Goal: Information Seeking & Learning: Compare options

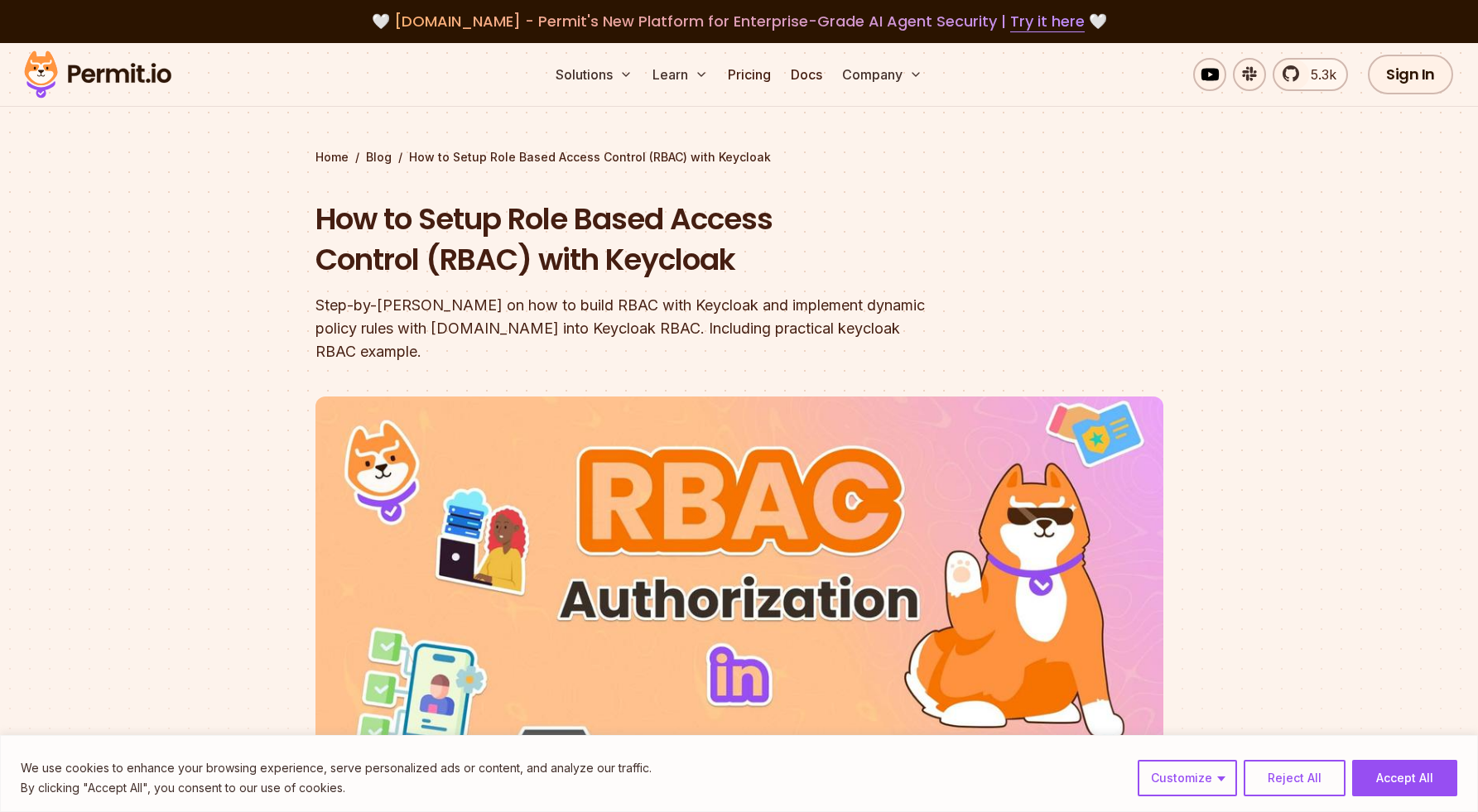
scroll to position [305, 0]
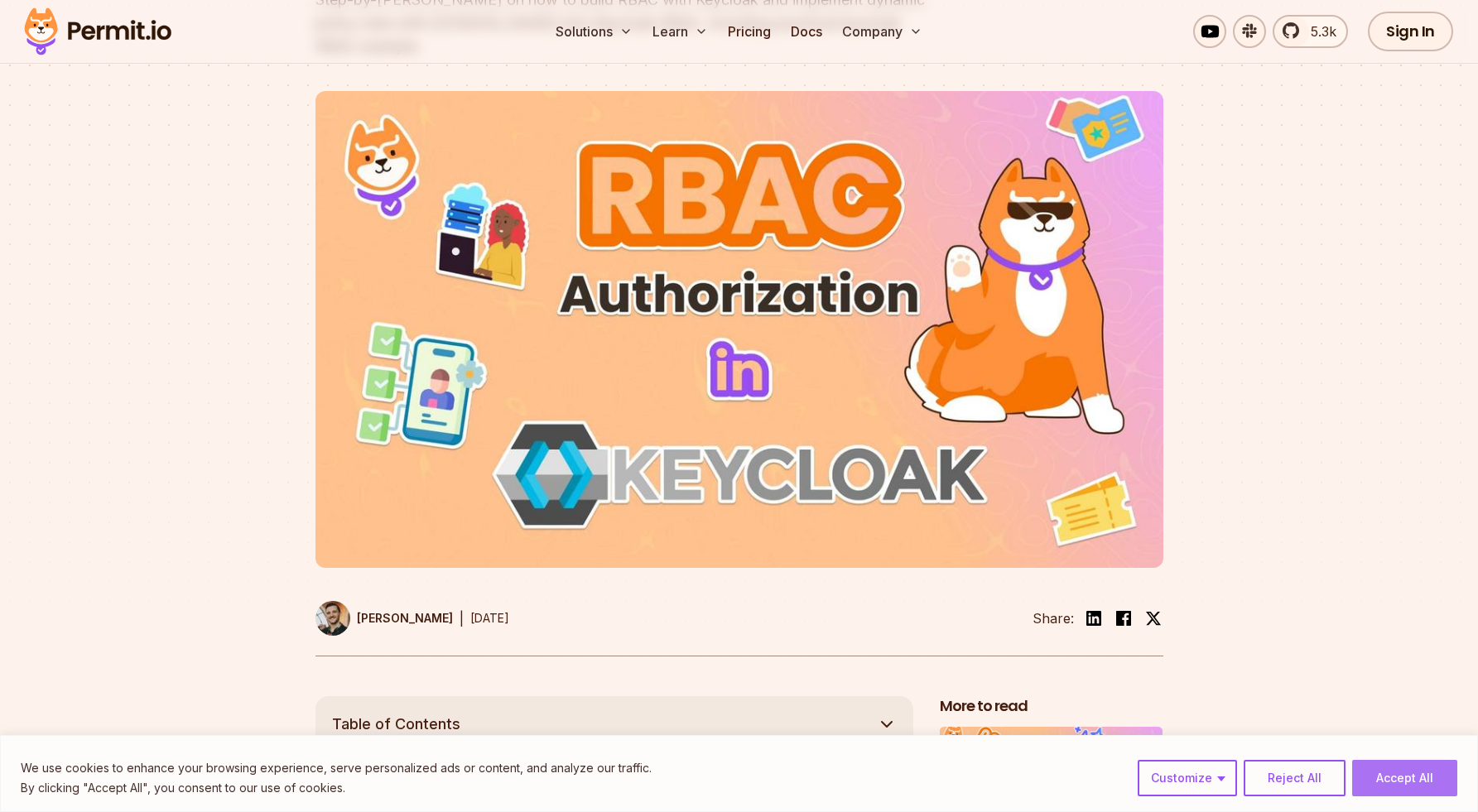
click at [1410, 795] on button "Accept All" at bounding box center [1405, 778] width 106 height 37
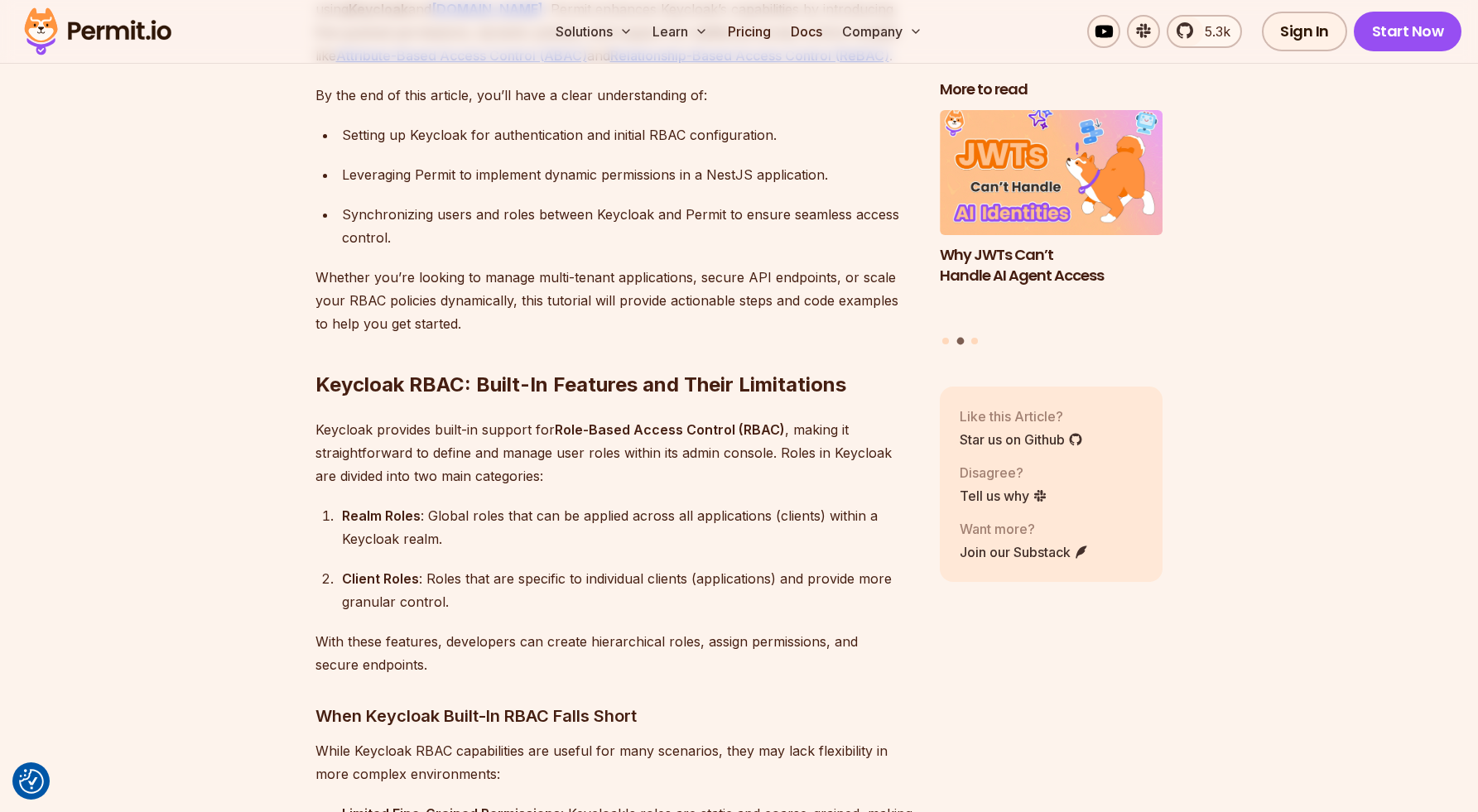
scroll to position [1520, 0]
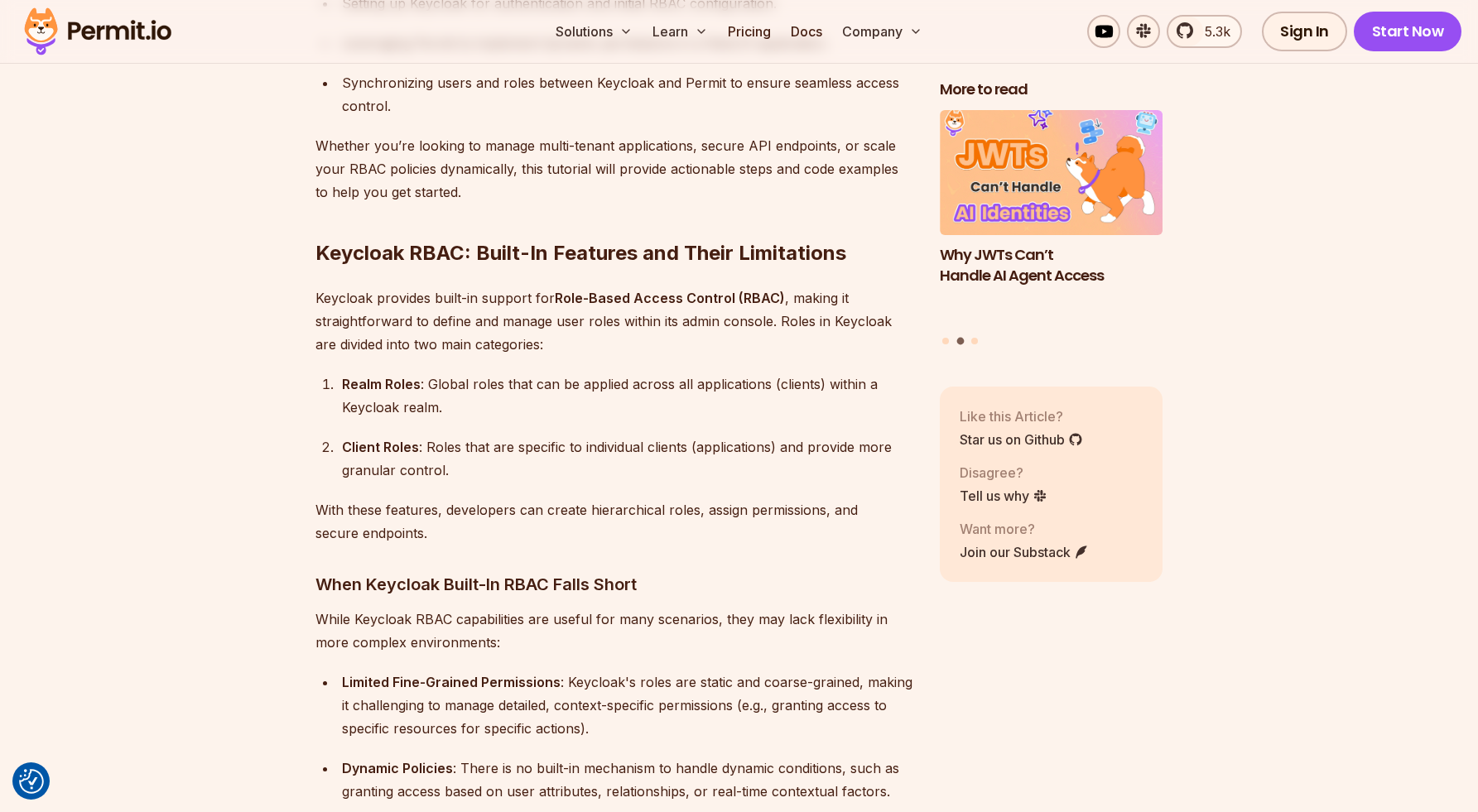
click at [412, 299] on p "Keycloak provides built-in support for Role-Based Access Control (RBAC) , makin…" at bounding box center [614, 322] width 598 height 70
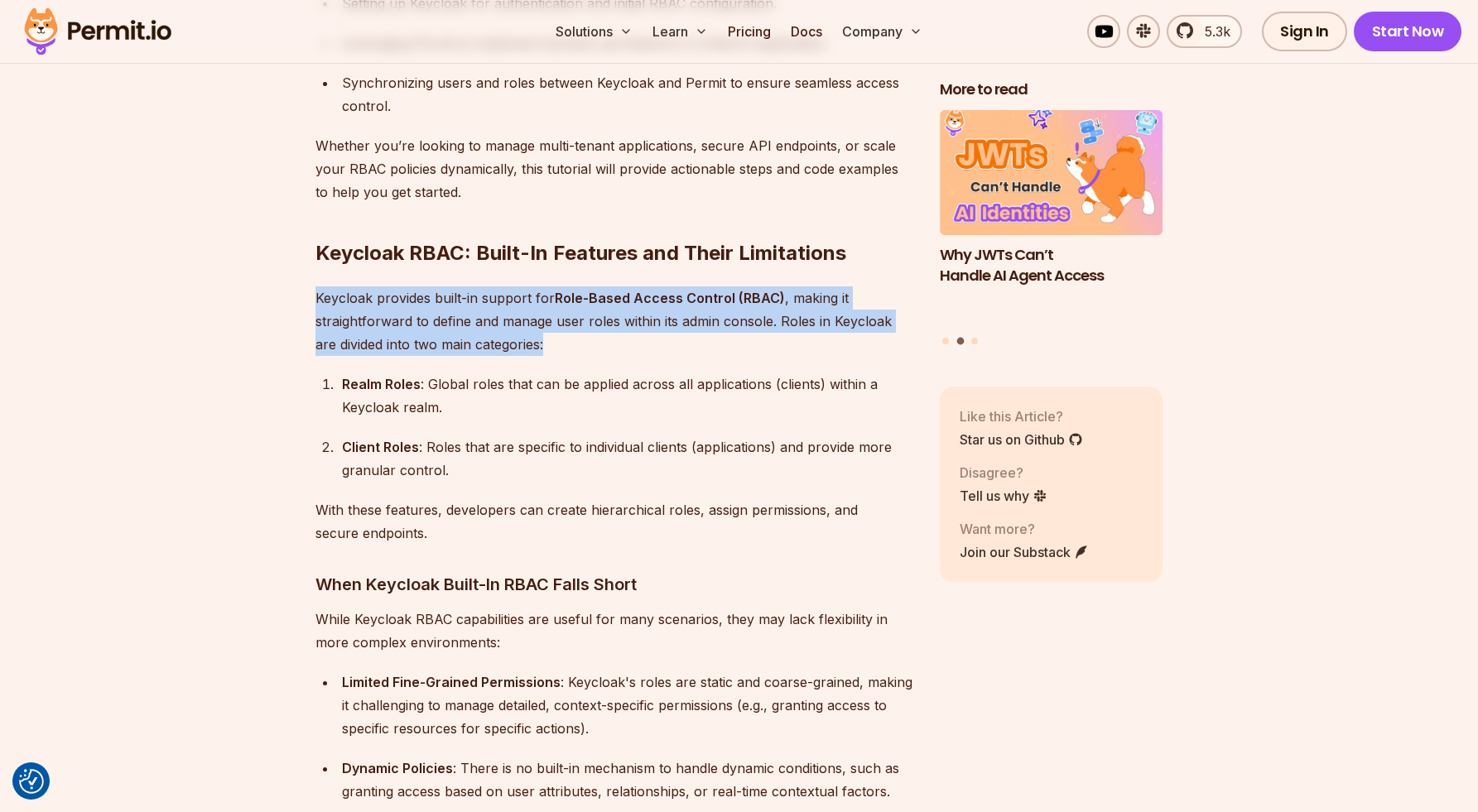
click at [412, 299] on p "Keycloak provides built-in support for Role-Based Access Control (RBAC) , makin…" at bounding box center [614, 322] width 598 height 70
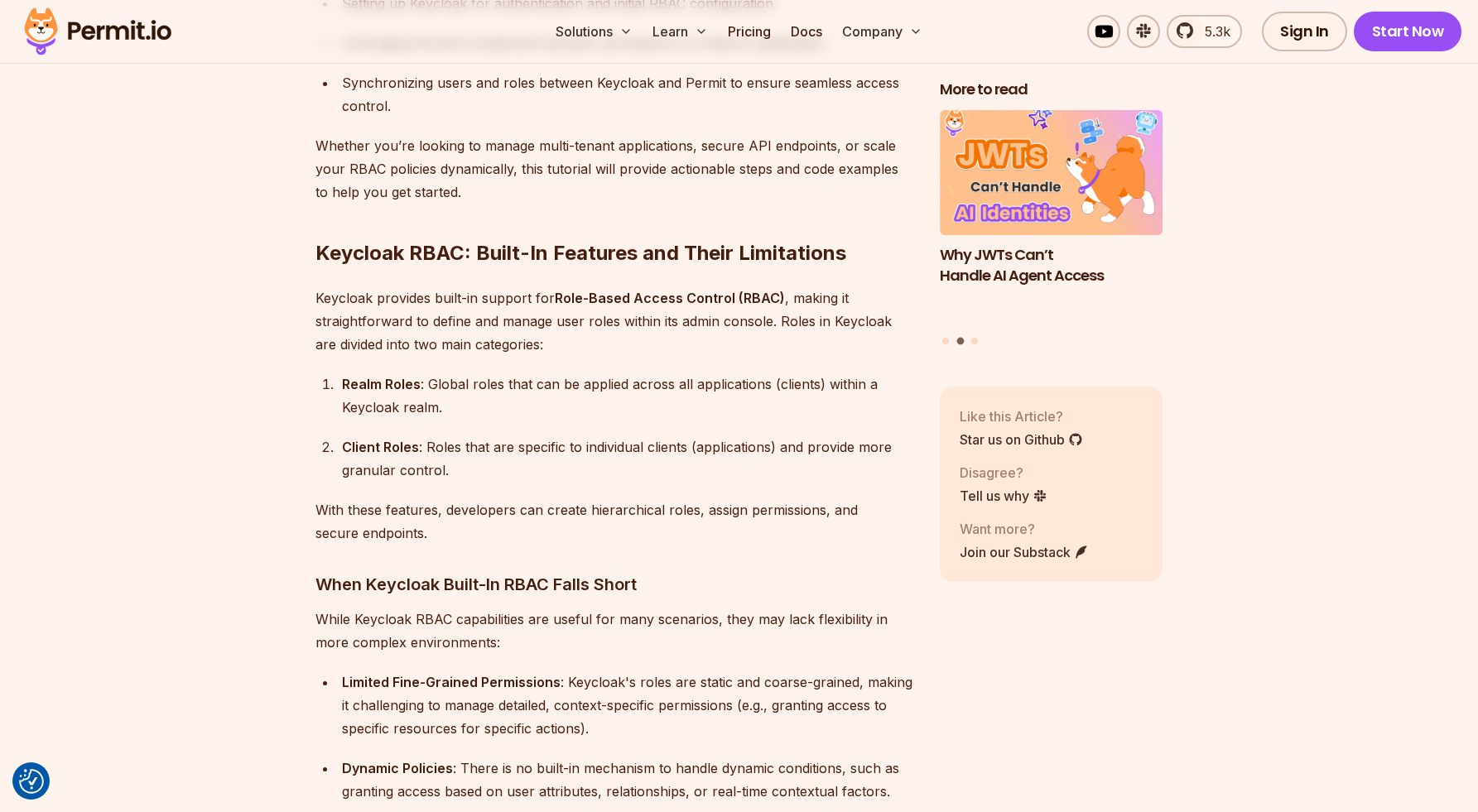
click at [619, 317] on p "Keycloak provides built-in support for Role-Based Access Control (RBAC) , makin…" at bounding box center [614, 322] width 598 height 70
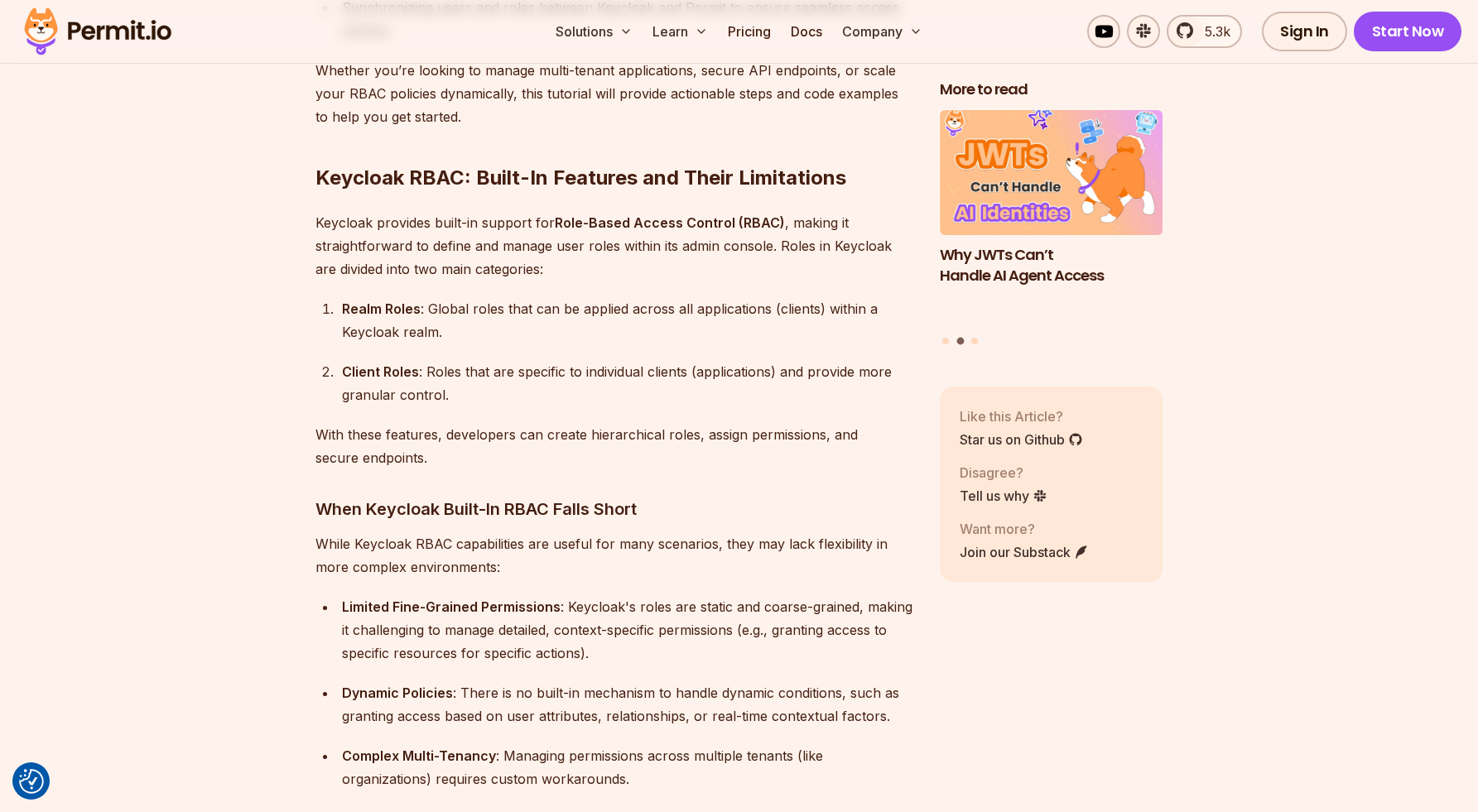
scroll to position [1667, 0]
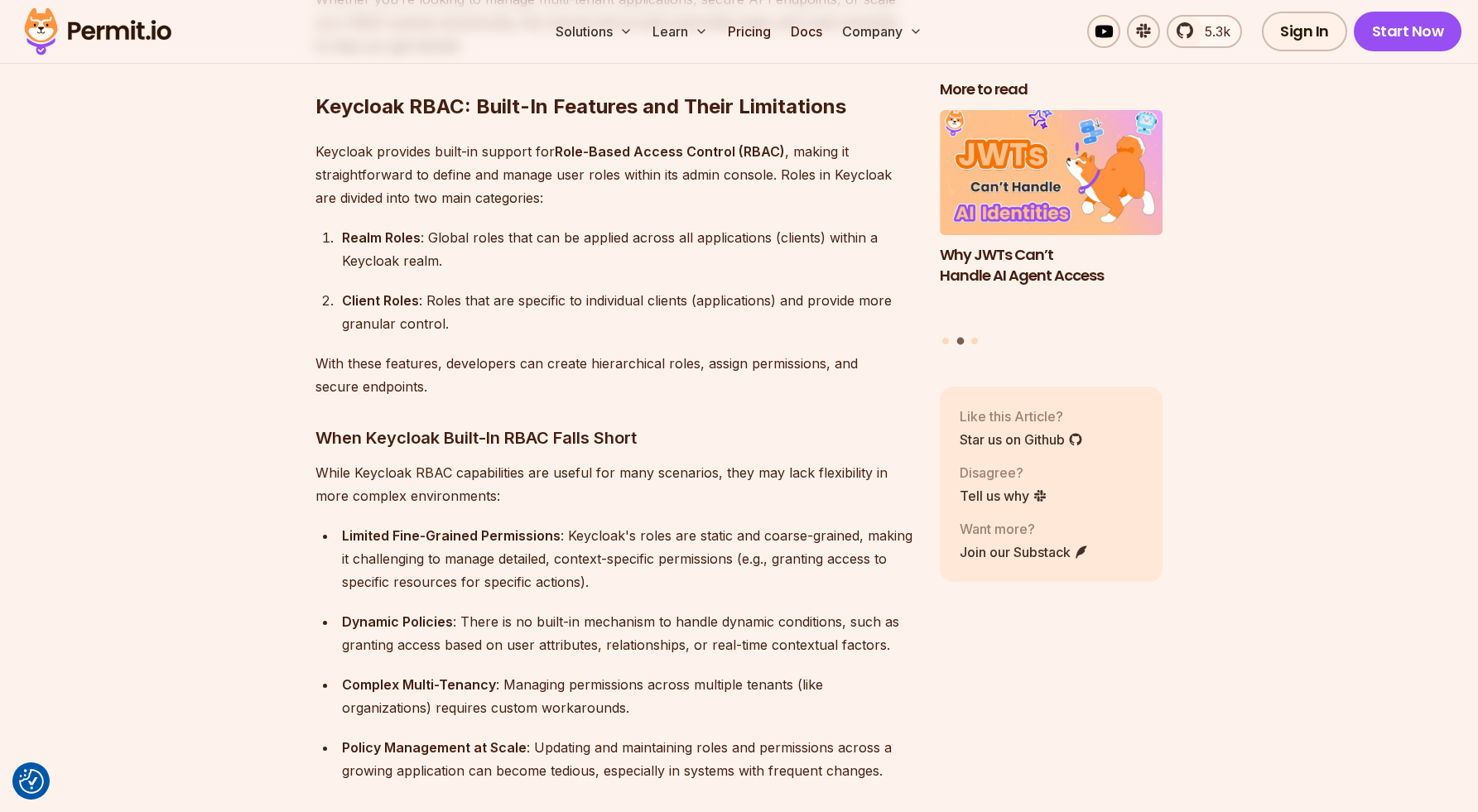
click at [333, 162] on p "Keycloak provides built-in support for Role-Based Access Control (RBAC) , makin…" at bounding box center [614, 174] width 598 height 70
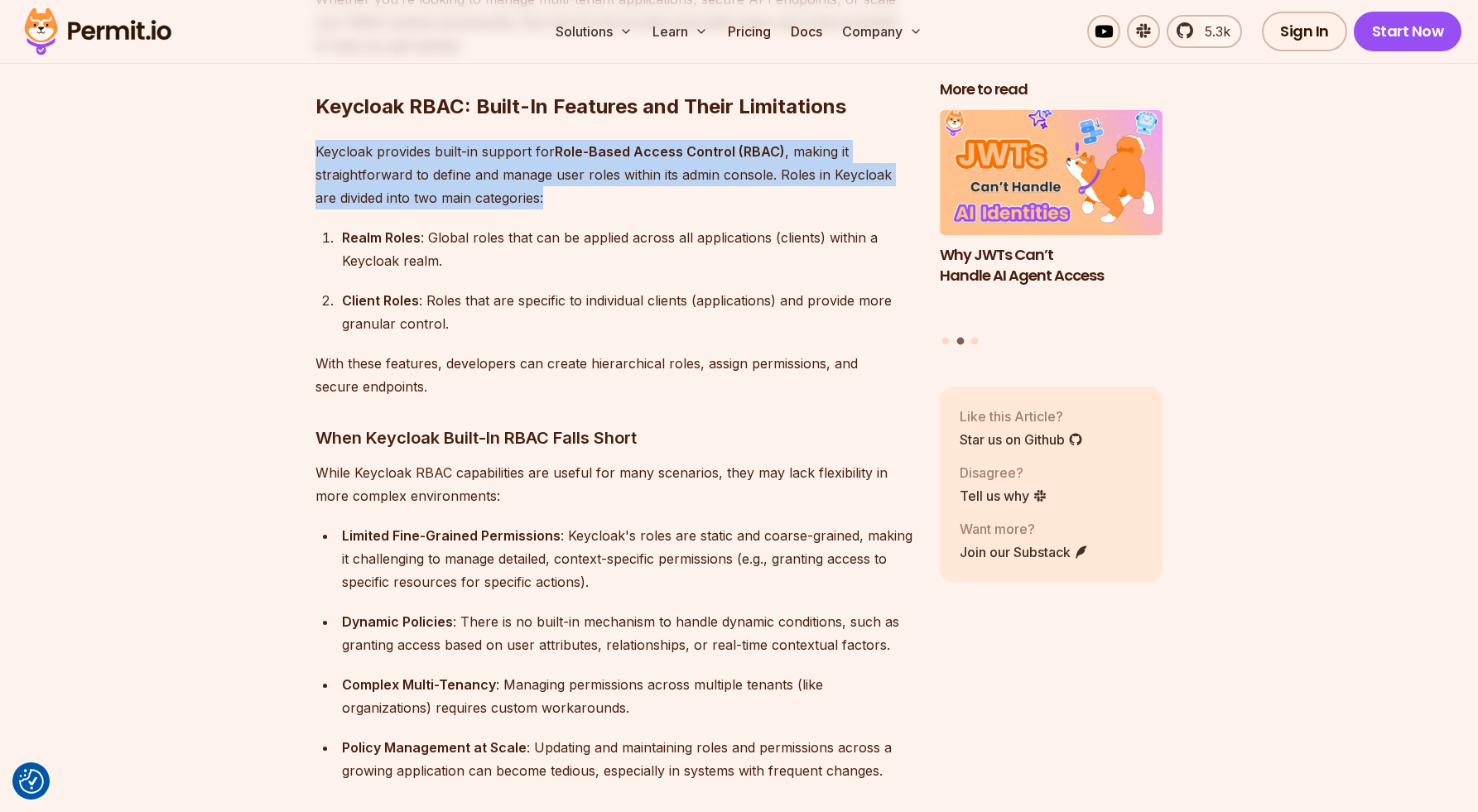
click at [333, 162] on p "Keycloak provides built-in support for Role-Based Access Control (RBAC) , makin…" at bounding box center [614, 174] width 598 height 70
click at [498, 168] on p "Keycloak provides built-in support for Role-Based Access Control (RBAC) , makin…" at bounding box center [614, 174] width 598 height 70
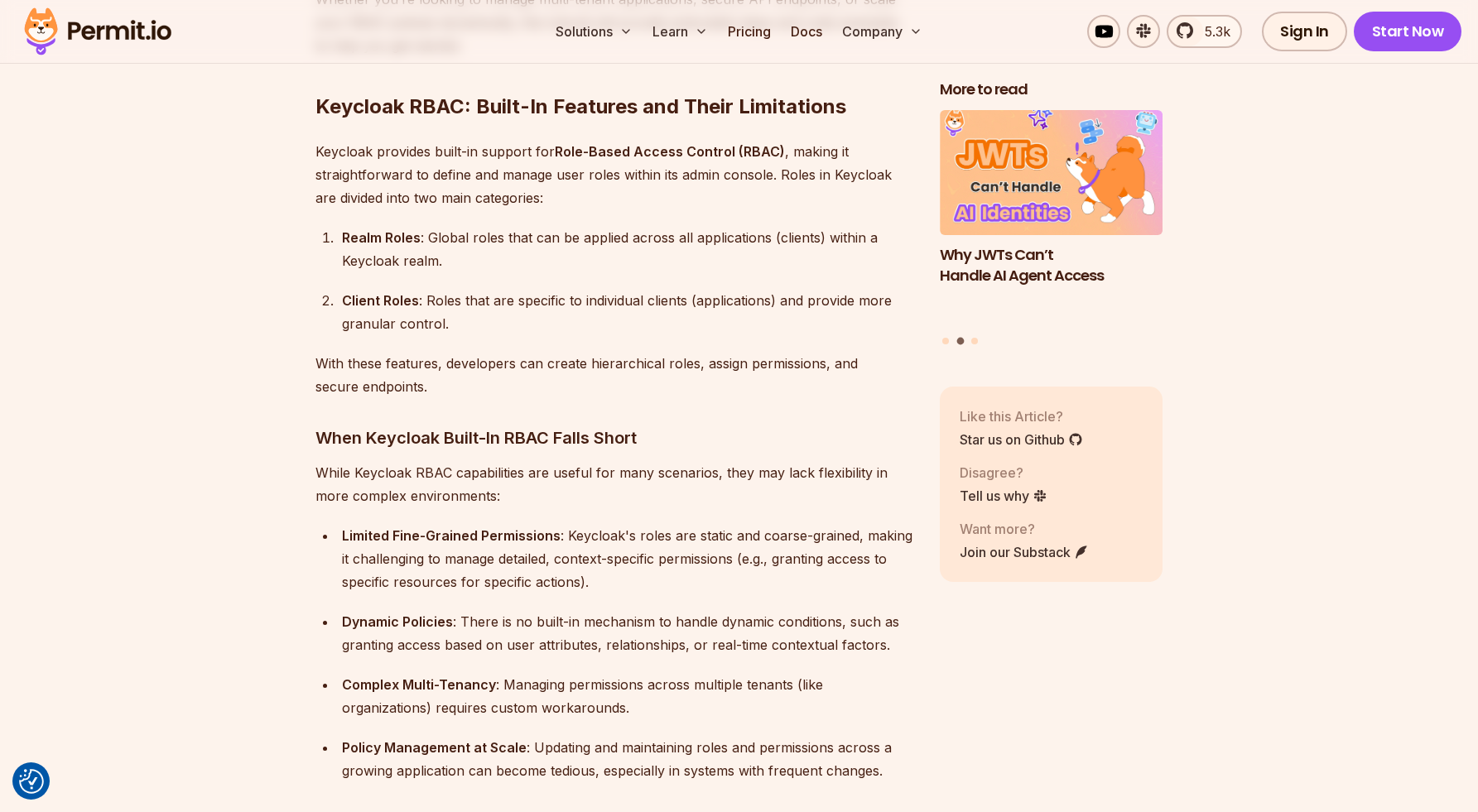
click at [364, 226] on div "Realm Roles : Global roles that can be applied across all applications (clients…" at bounding box center [628, 249] width 572 height 47
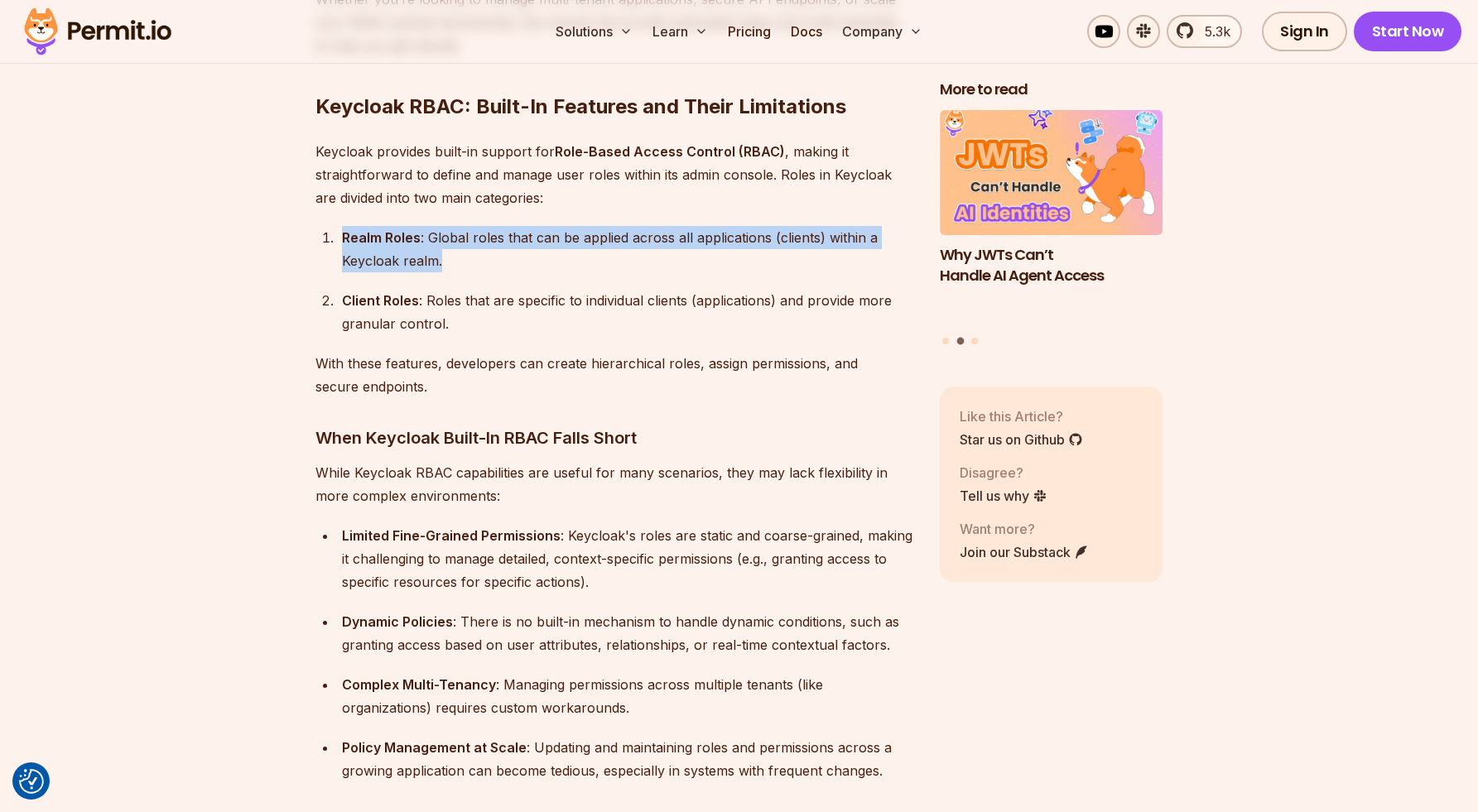
click at [364, 226] on div "Realm Roles : Global roles that can be applied across all applications (clients…" at bounding box center [628, 249] width 572 height 47
click at [460, 236] on div "Realm Roles : Global roles that can be applied across all applications (clients…" at bounding box center [628, 249] width 572 height 47
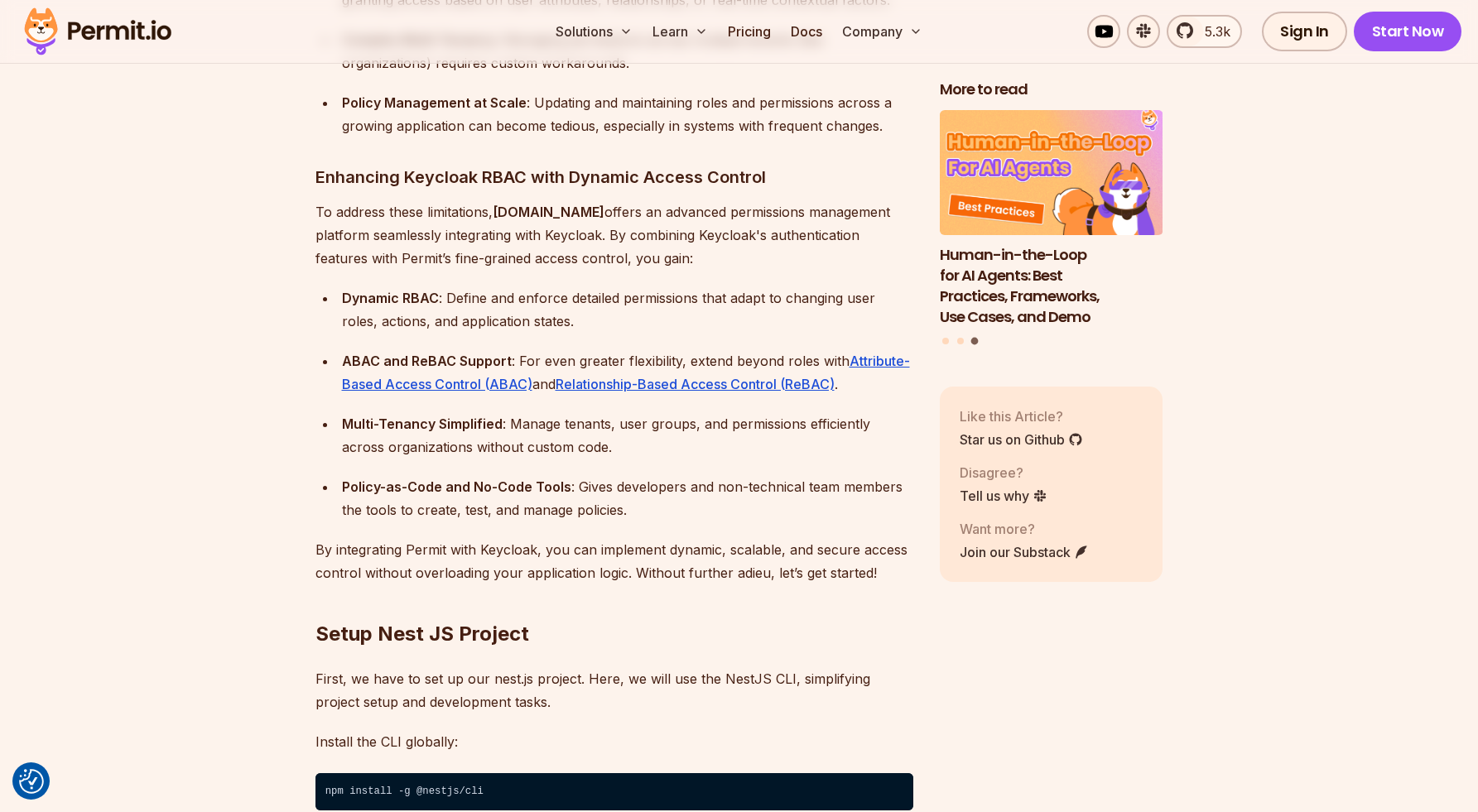
scroll to position [0, 0]
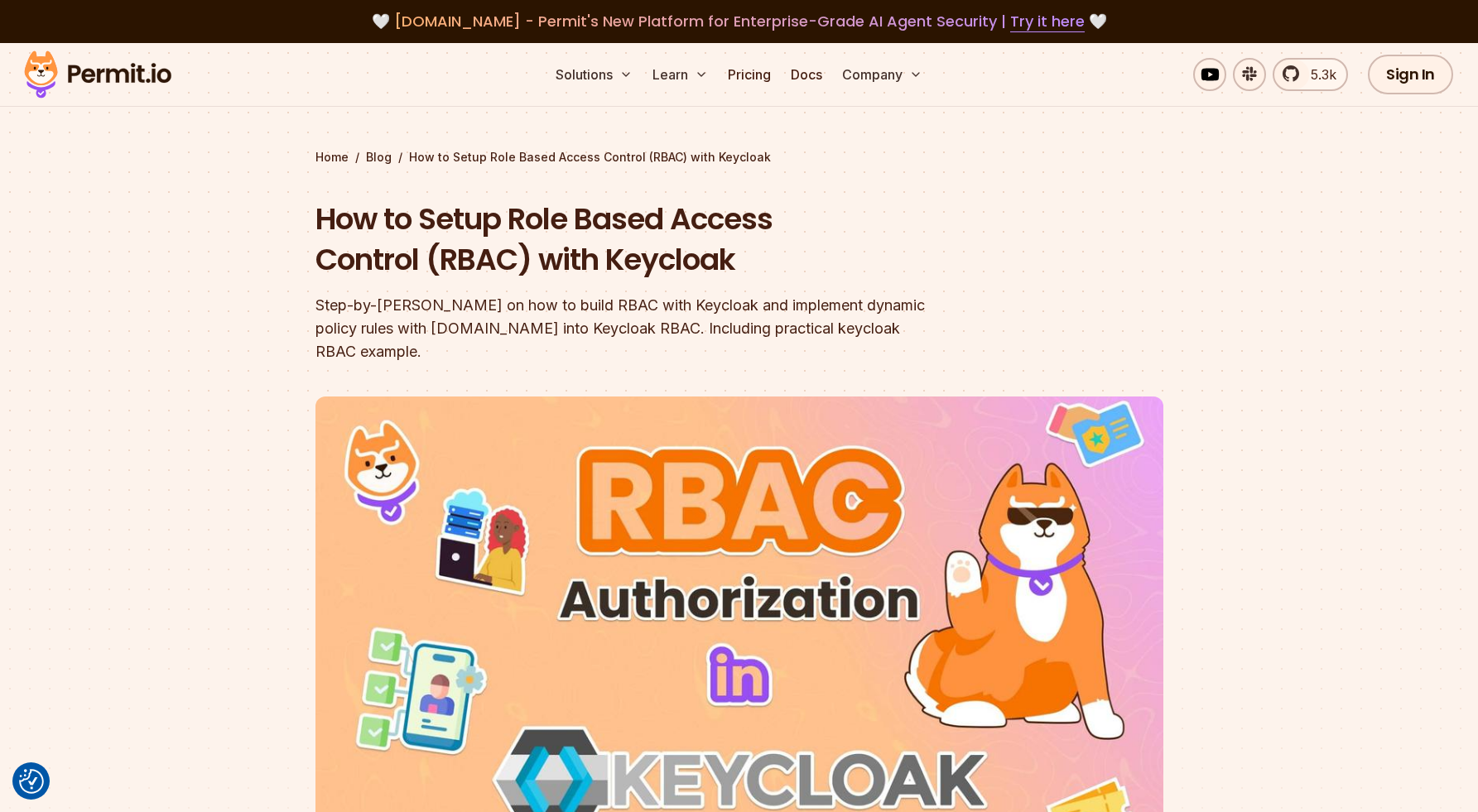
click at [1103, 185] on div "Home / Blog / How to Setup Role Based Access Control (RBAC) with Keycloak How t…" at bounding box center [739, 555] width 848 height 813
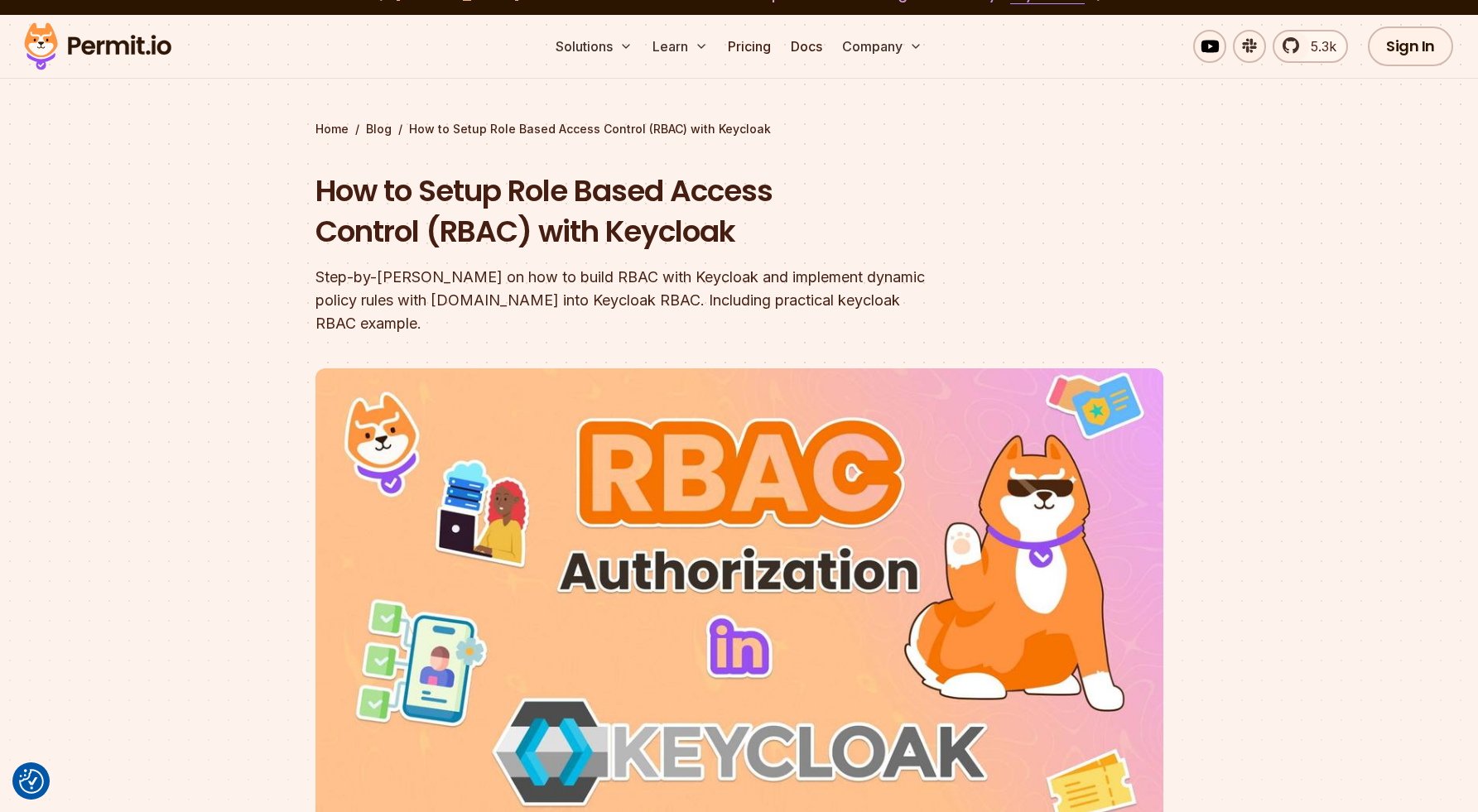
scroll to position [31, 0]
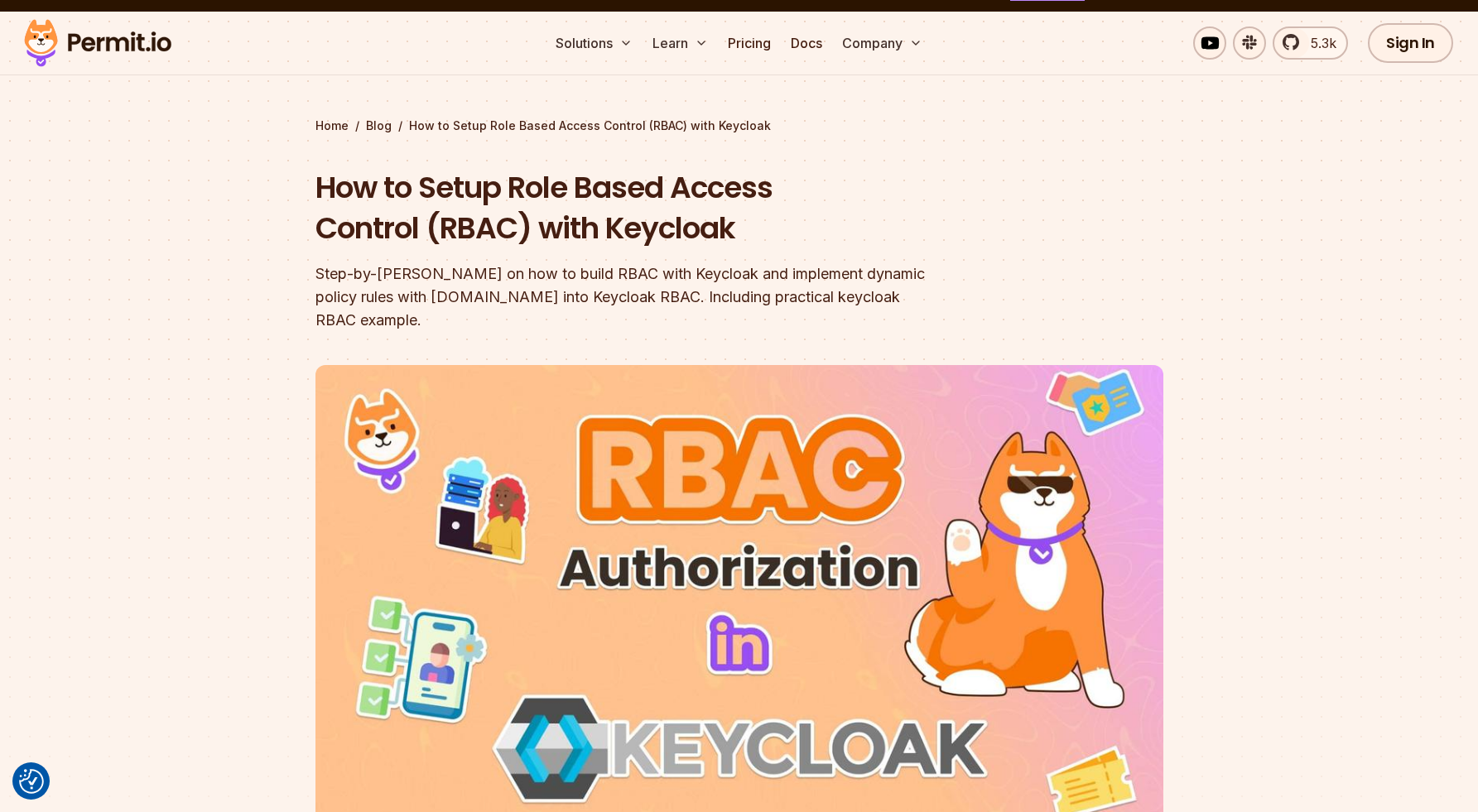
click at [320, 203] on h1 "How to Setup Role Based Access Control (RBAC) with Keycloak" at bounding box center [634, 208] width 636 height 82
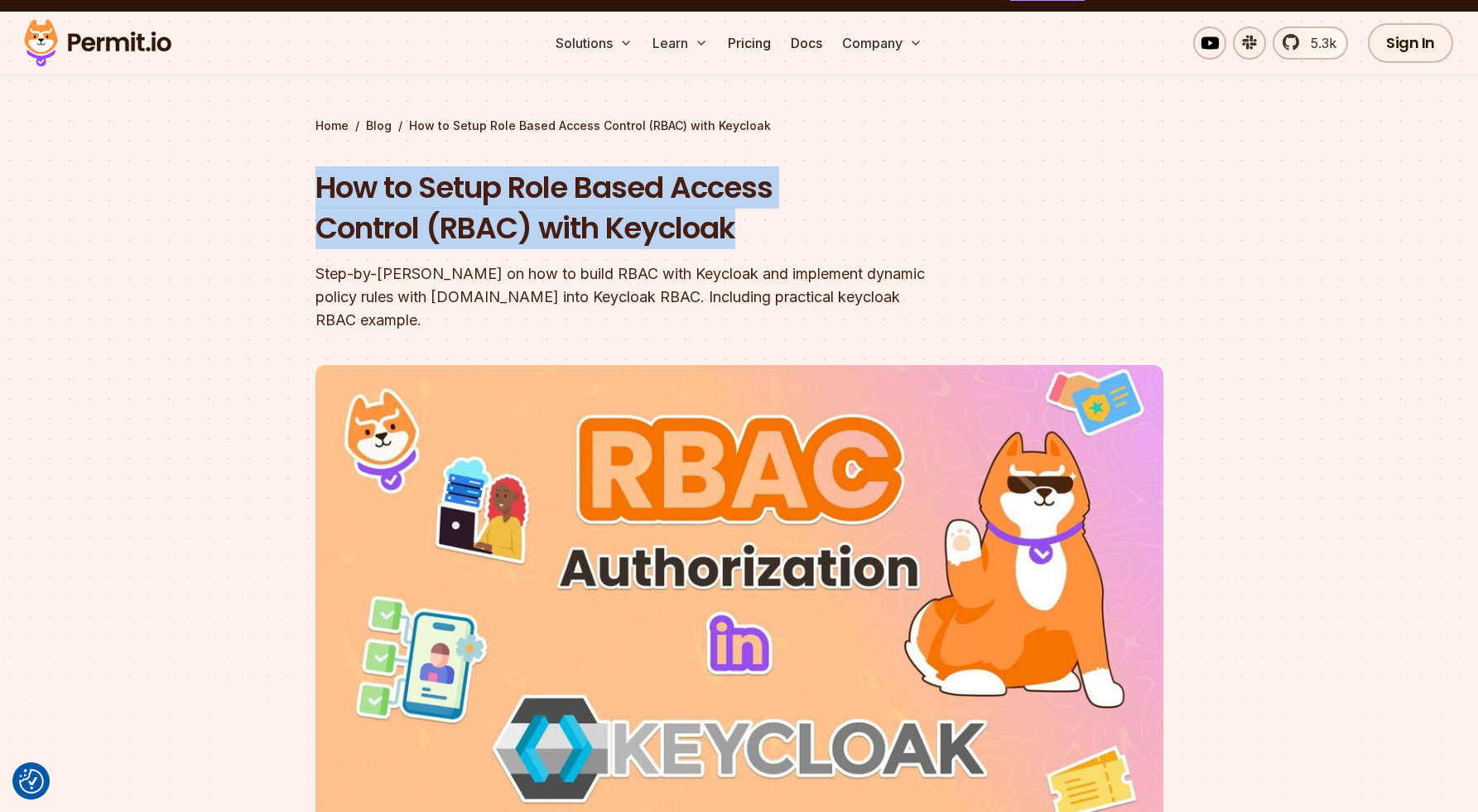
drag, startPoint x: 320, startPoint y: 197, endPoint x: 813, endPoint y: 244, distance: 495.2
click at [813, 245] on h1 "How to Setup Role Based Access Control (RBAC) with Keycloak" at bounding box center [634, 208] width 636 height 82
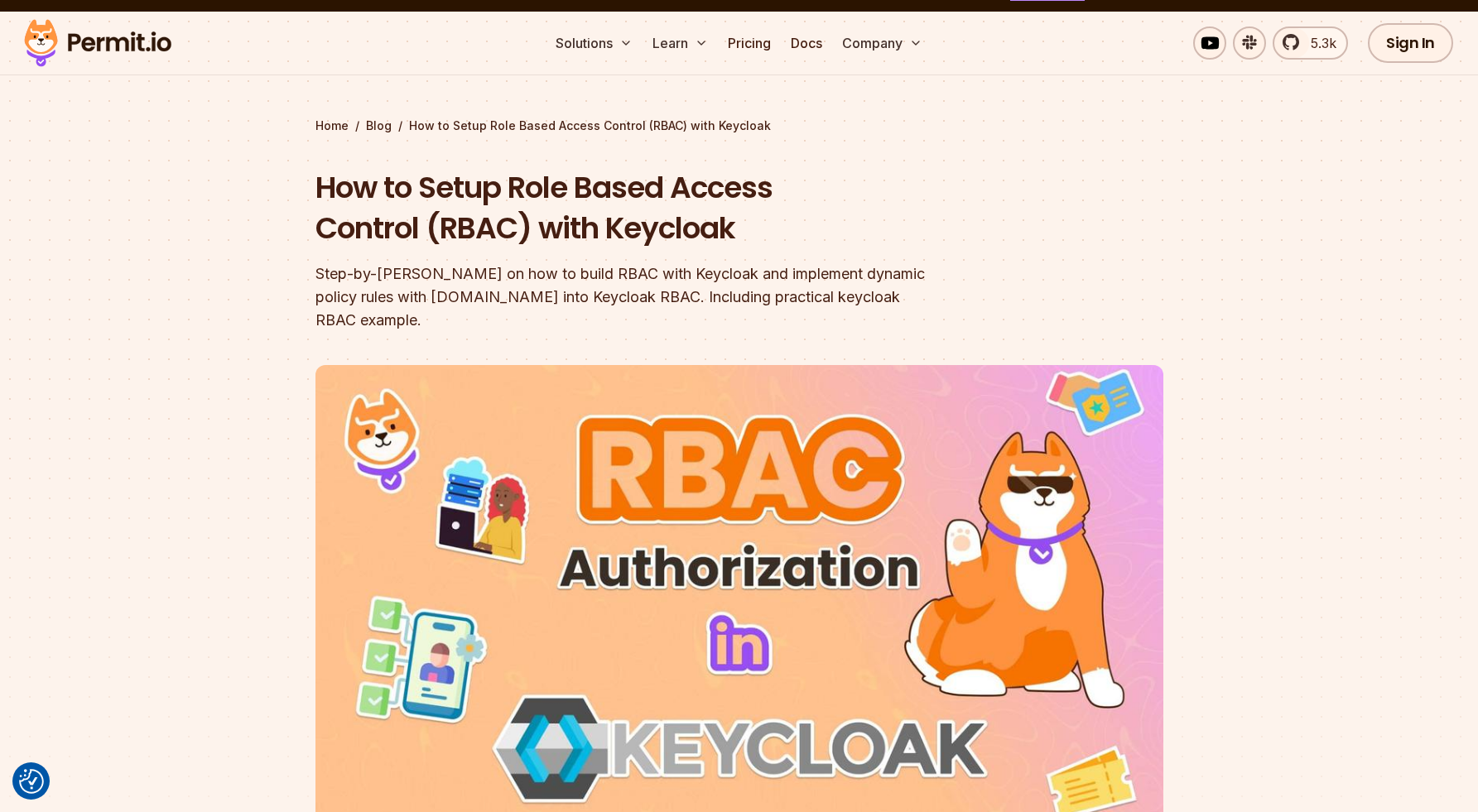
click at [776, 236] on h1 "How to Setup Role Based Access Control (RBAC) with Keycloak" at bounding box center [634, 208] width 636 height 82
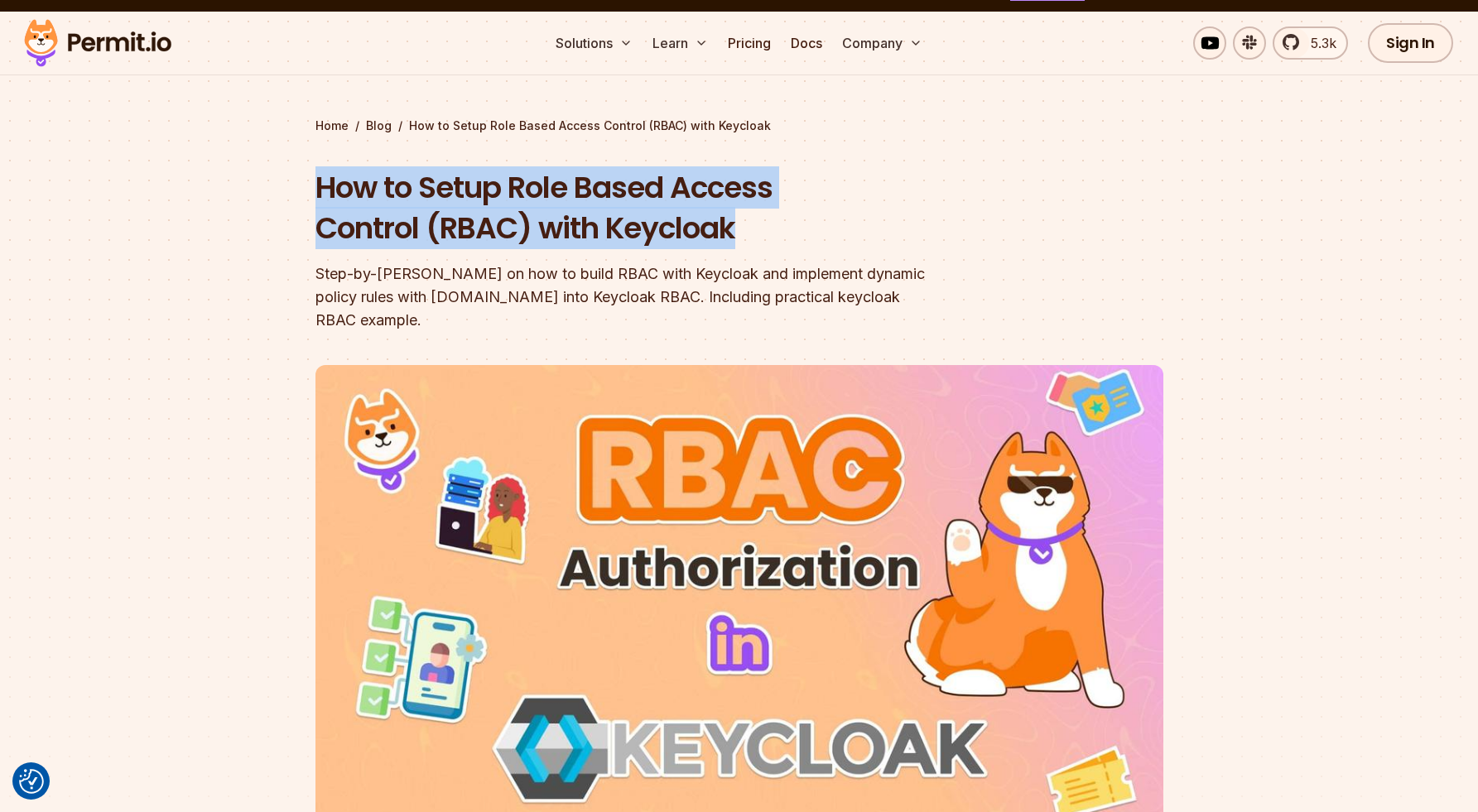
drag, startPoint x: 319, startPoint y: 190, endPoint x: 779, endPoint y: 247, distance: 463.5
click at [778, 248] on section "Home / Blog / How to Setup Role Based Access Control (RBAC) with Keycloak How t…" at bounding box center [739, 491] width 1478 height 959
click at [779, 247] on h1 "How to Setup Role Based Access Control (RBAC) with Keycloak" at bounding box center [634, 208] width 636 height 82
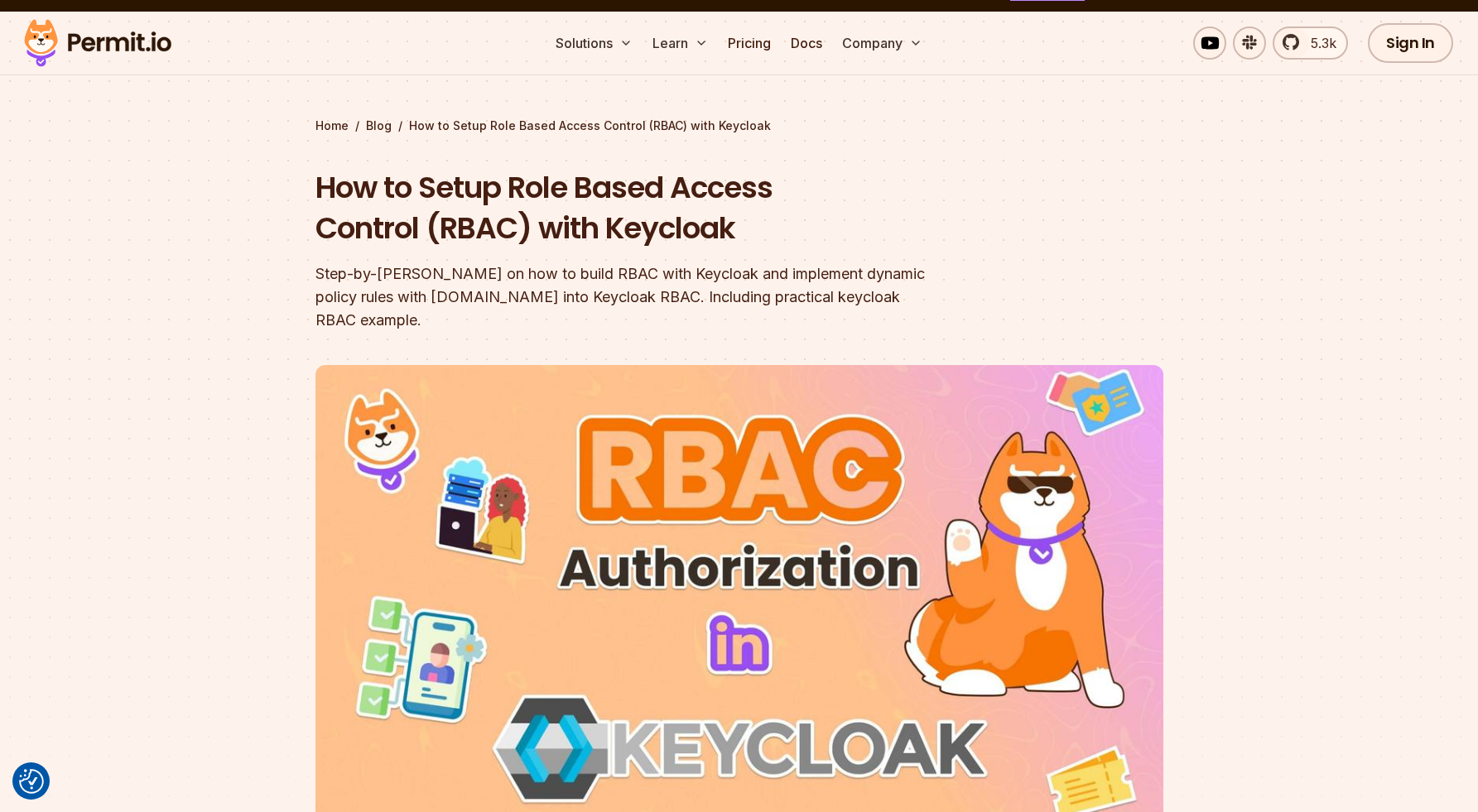
click at [294, 265] on section "Home / Blog / How to Setup Role Based Access Control (RBAC) with Keycloak How t…" at bounding box center [739, 491] width 1478 height 959
click at [311, 185] on section "Home / Blog / How to Setup Role Based Access Control (RBAC) with Keycloak How t…" at bounding box center [739, 491] width 1478 height 959
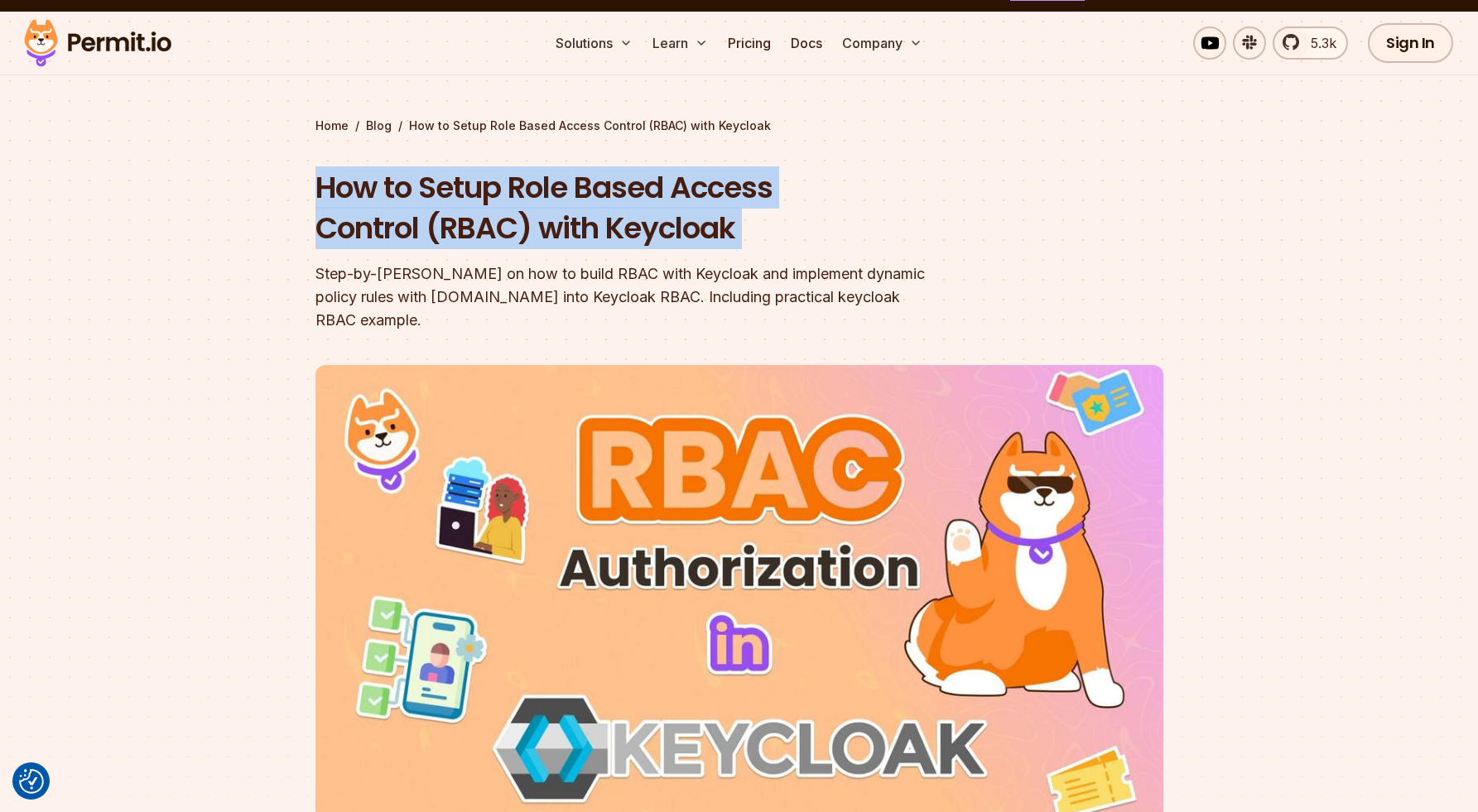
drag, startPoint x: 311, startPoint y: 185, endPoint x: 746, endPoint y: 229, distance: 437.2
click at [746, 229] on section "Home / Blog / How to Setup Role Based Access Control (RBAC) with Keycloak How t…" at bounding box center [739, 491] width 1478 height 959
click at [746, 229] on h1 "How to Setup Role Based Access Control (RBAC) with Keycloak" at bounding box center [634, 208] width 636 height 82
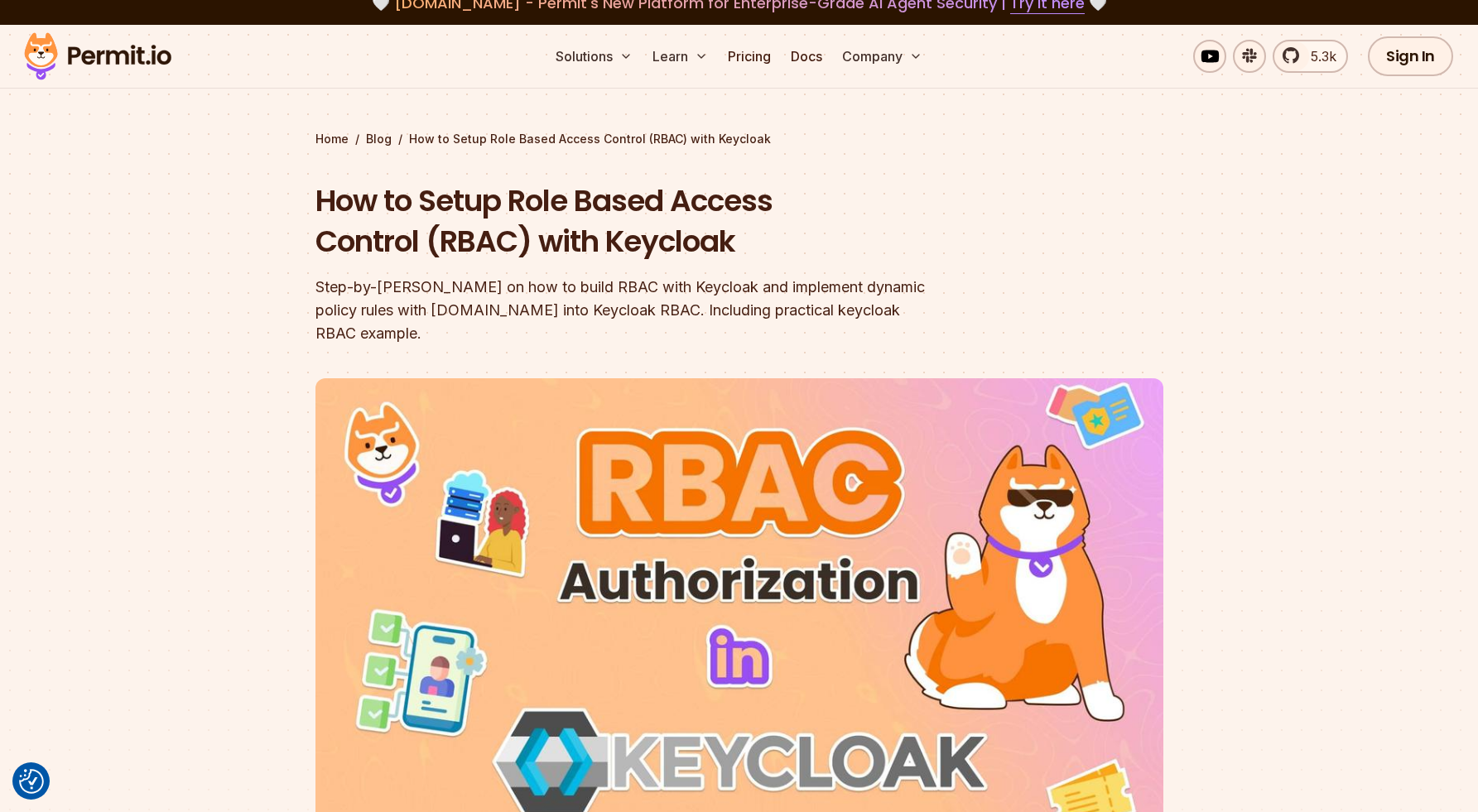
scroll to position [0, 0]
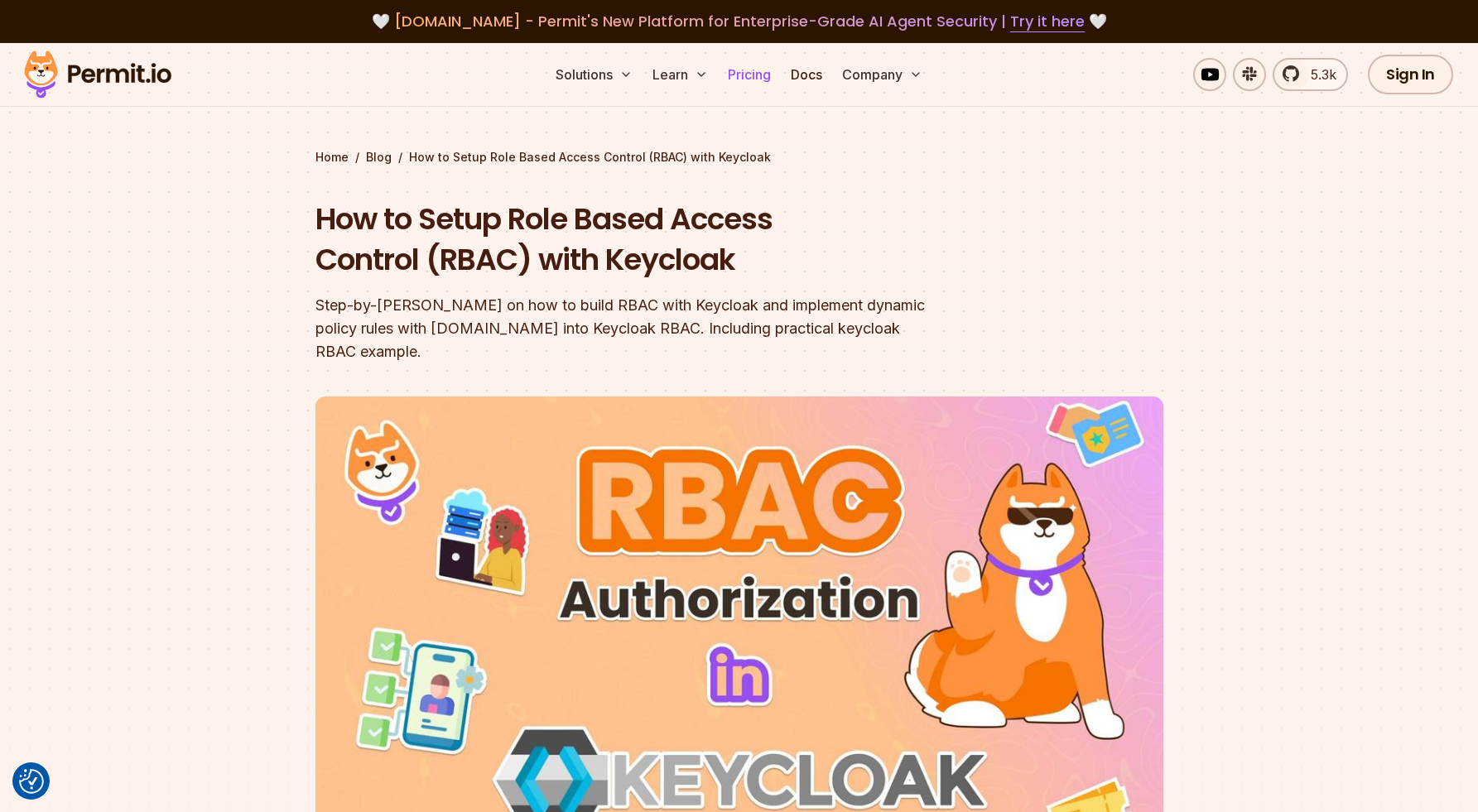
click at [723, 70] on link "Pricing" at bounding box center [749, 75] width 56 height 33
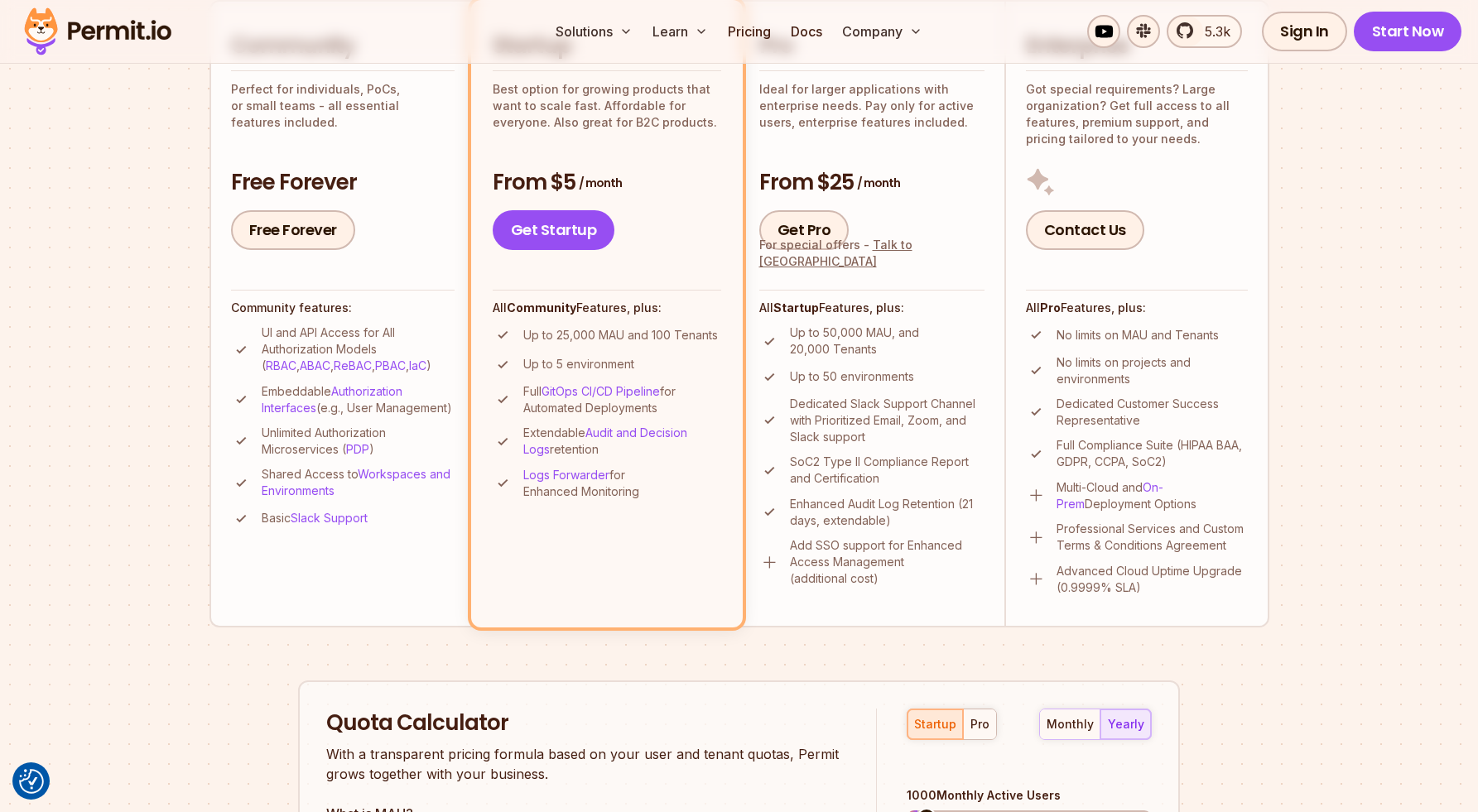
scroll to position [445, 0]
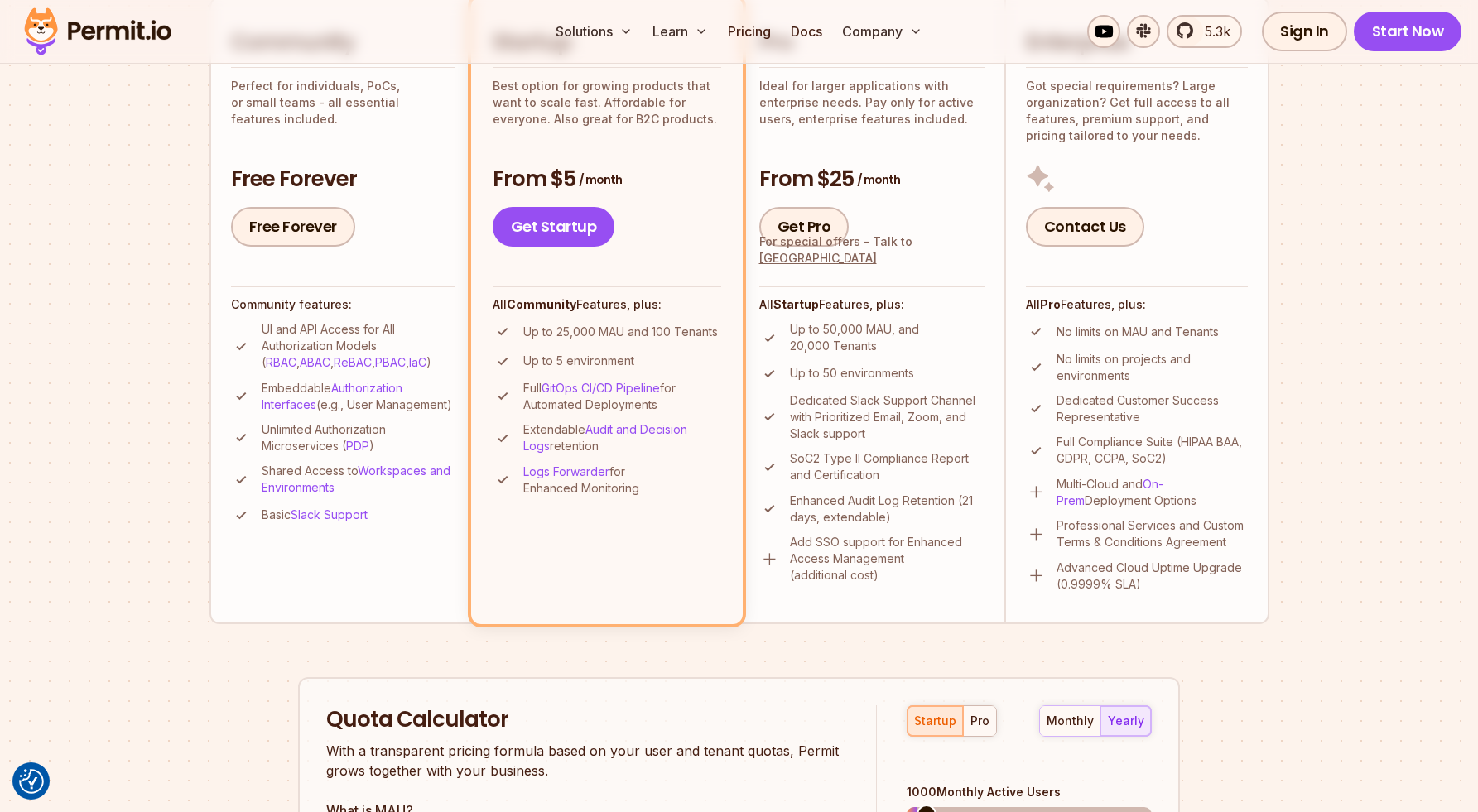
click at [914, 288] on div "All Startup Features, plus: Up to 50,000 MAU, and 20,000 Tenants Up to 50 envir…" at bounding box center [872, 435] width 225 height 297
click at [970, 200] on div "From $25 / month Get Pro For special offers - Talk to us" at bounding box center [872, 205] width 225 height 82
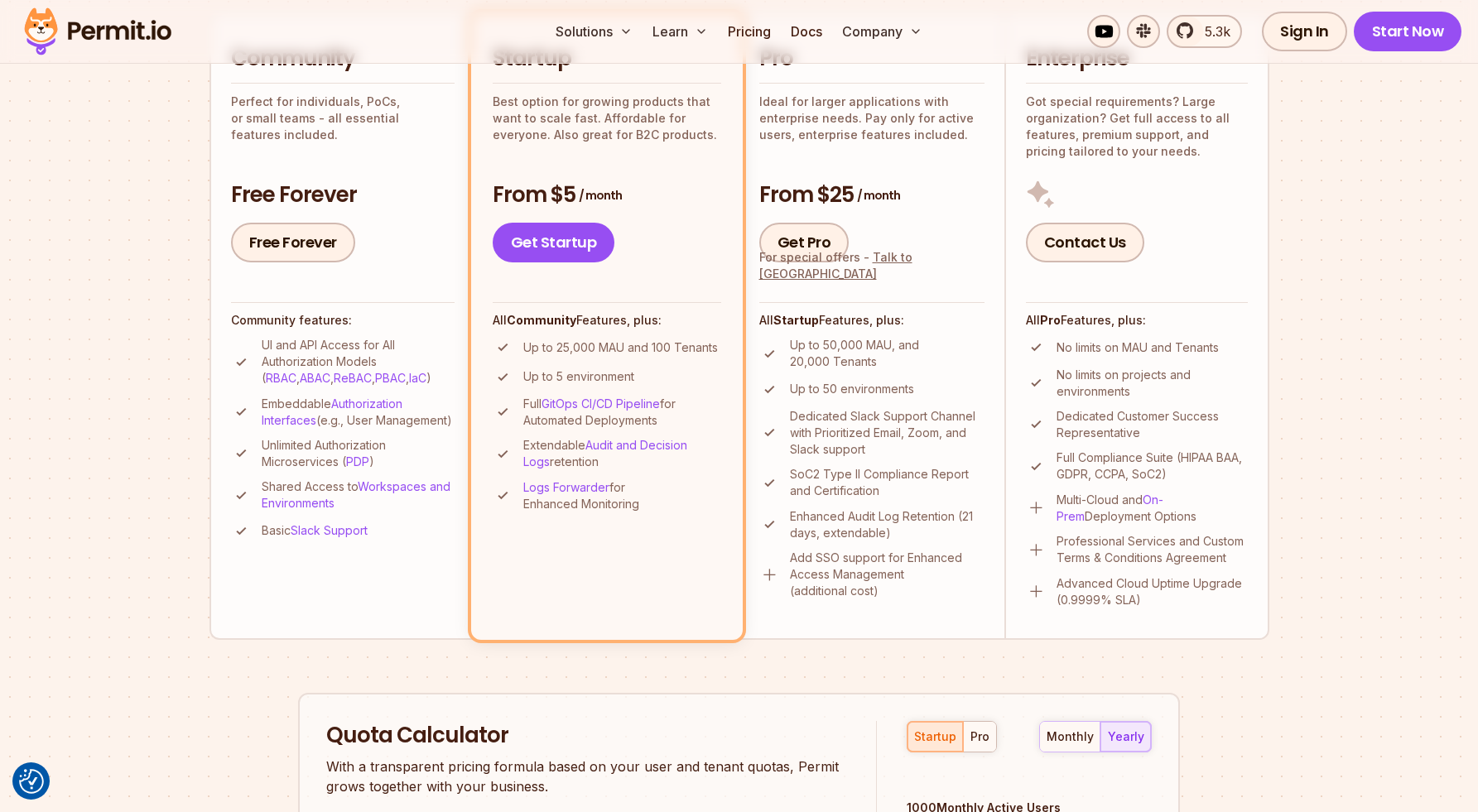
scroll to position [439, 0]
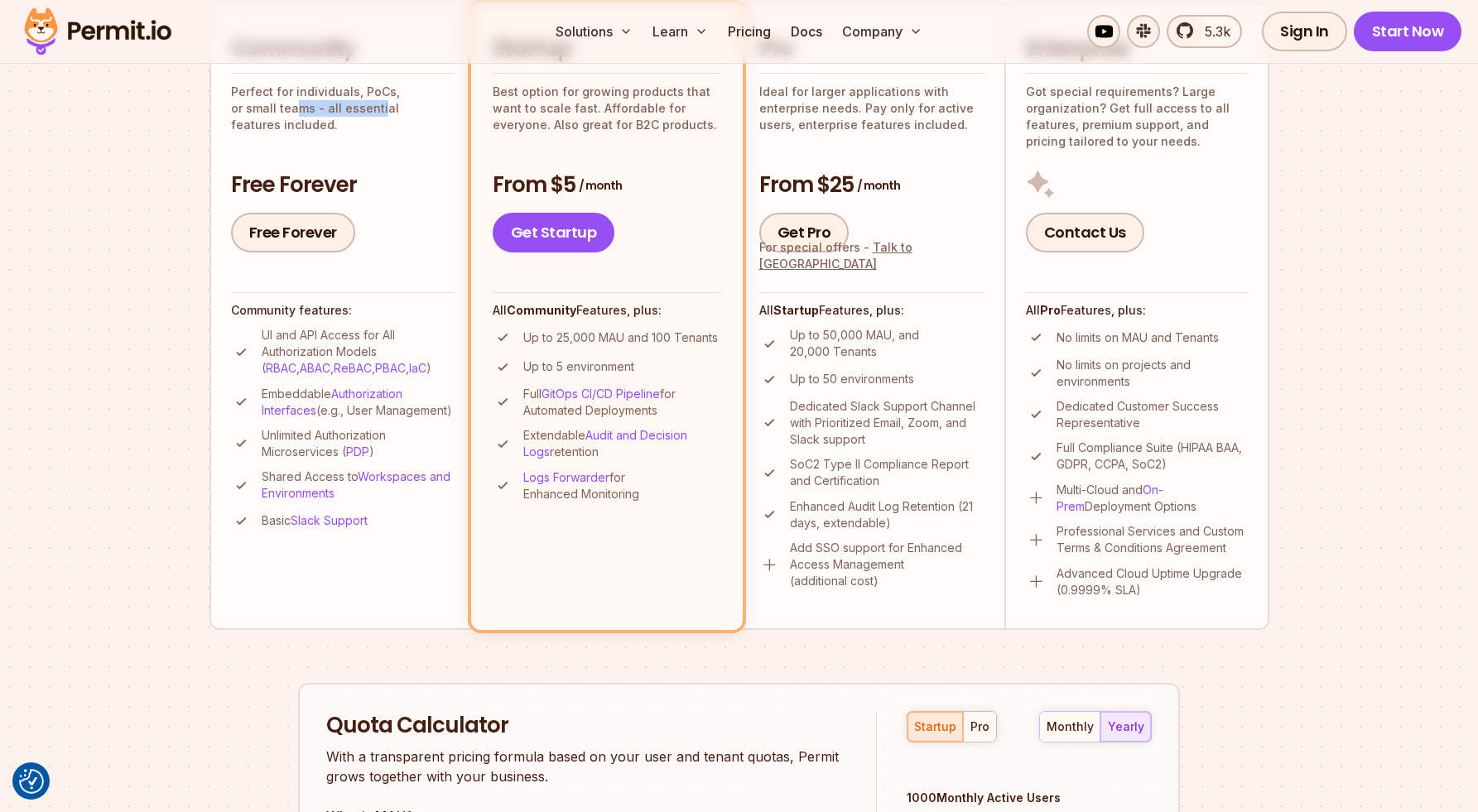
drag, startPoint x: 259, startPoint y: 106, endPoint x: 340, endPoint y: 119, distance: 82.0
click at [334, 116] on div "Community Perfect for individuals, PoCs, or small teams - all essential feature…" at bounding box center [342, 143] width 224 height 219
click at [353, 122] on div "Community Perfect for individuals, PoCs, or small teams - all essential feature…" at bounding box center [342, 143] width 224 height 219
drag, startPoint x: 303, startPoint y: 112, endPoint x: 391, endPoint y: 124, distance: 88.8
click at [380, 123] on div "Community Perfect for individuals, PoCs, or small teams - all essential feature…" at bounding box center [342, 143] width 224 height 219
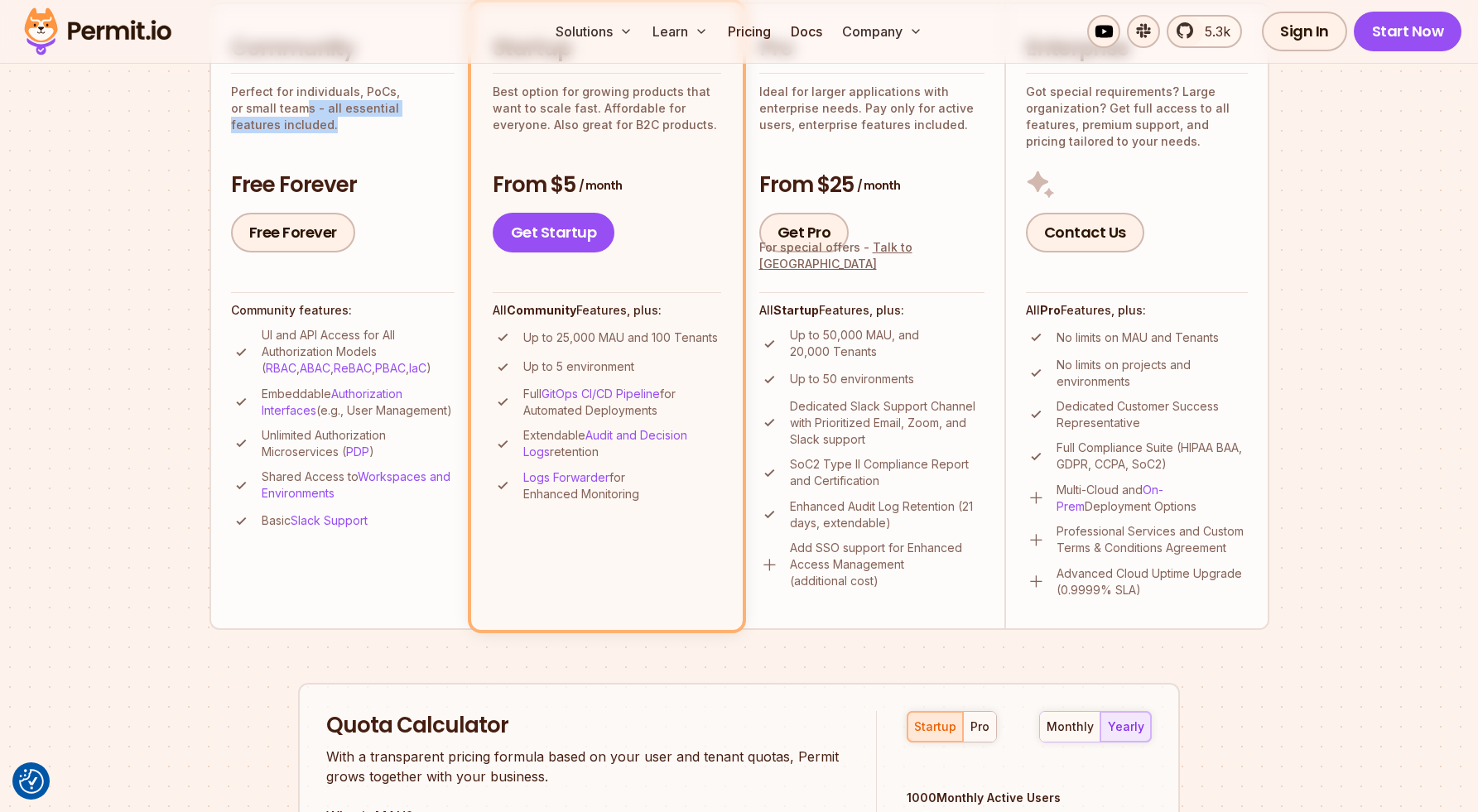
click at [391, 124] on div "Community Perfect for individuals, PoCs, or small teams - all essential feature…" at bounding box center [342, 143] width 224 height 219
drag, startPoint x: 253, startPoint y: 94, endPoint x: 392, endPoint y: 116, distance: 140.7
click at [357, 111] on p "Perfect for individuals, PoCs, or small teams - all essential features included." at bounding box center [342, 108] width 224 height 49
click at [392, 116] on p "Perfect for individuals, PoCs, or small teams - all essential features included." at bounding box center [342, 108] width 224 height 49
drag, startPoint x: 296, startPoint y: 106, endPoint x: 356, endPoint y: 112, distance: 60.3
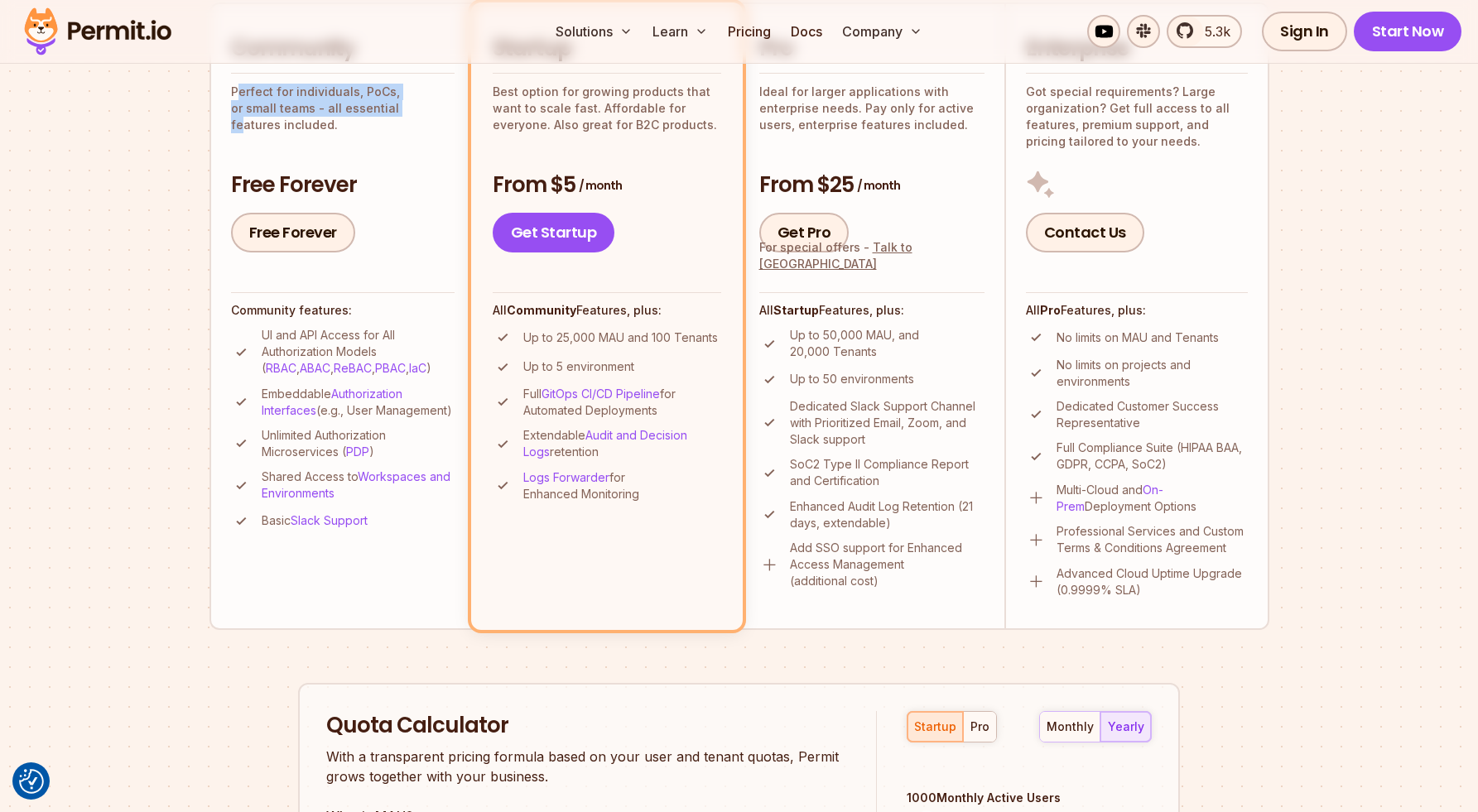
click at [356, 112] on p "Perfect for individuals, PoCs, or small teams - all essential features included." at bounding box center [342, 108] width 224 height 49
click at [382, 116] on p "Perfect for individuals, PoCs, or small teams - all essential features included." at bounding box center [342, 108] width 224 height 49
drag, startPoint x: 507, startPoint y: 99, endPoint x: 588, endPoint y: 113, distance: 82.2
click at [588, 113] on p "Best option for growing products that want to scale fast. Affordable for everyo…" at bounding box center [607, 108] width 229 height 49
drag, startPoint x: 588, startPoint y: 113, endPoint x: 578, endPoint y: 115, distance: 10.2
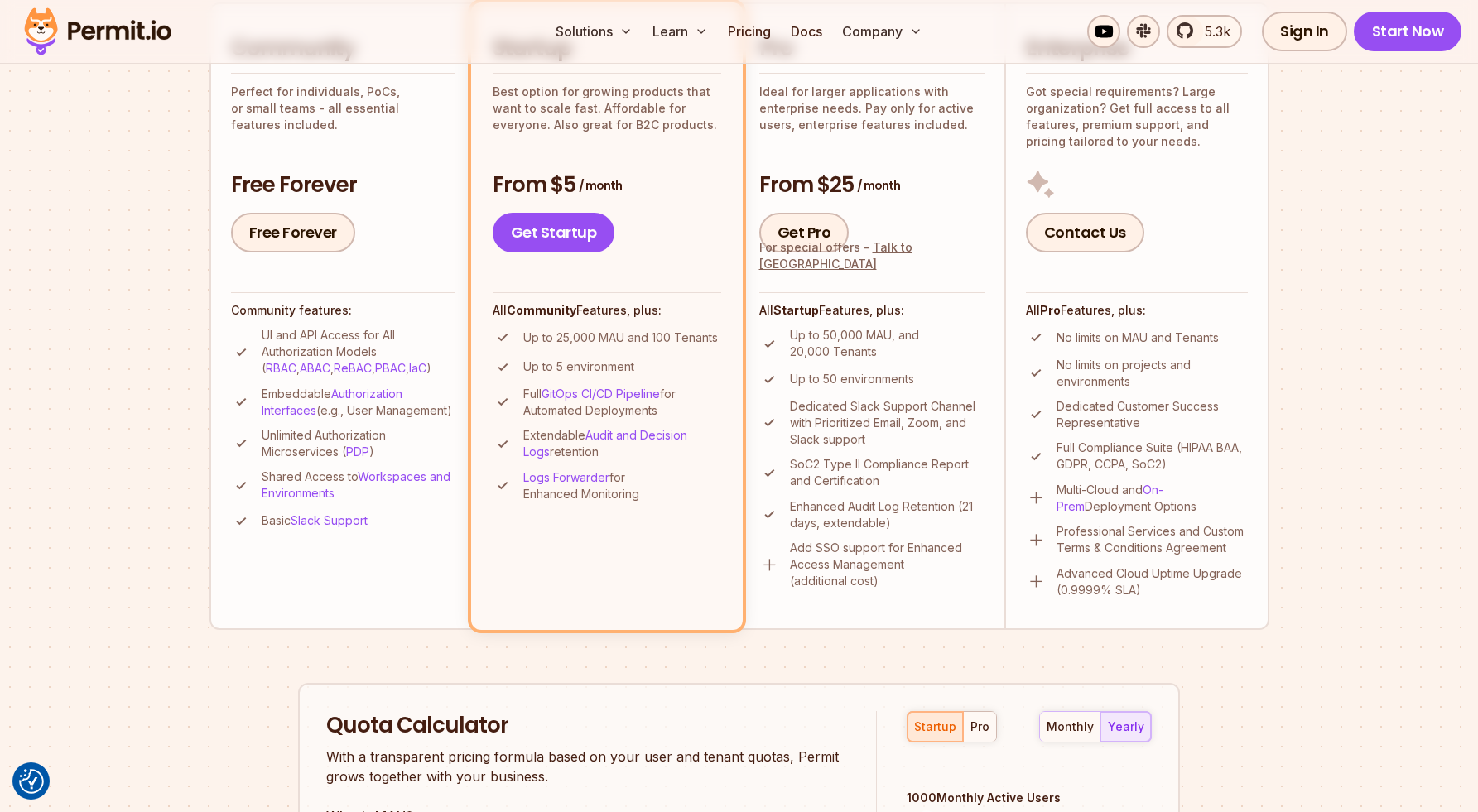
click at [589, 114] on p "Best option for growing products that want to scale fast. Affordable for everyo…" at bounding box center [607, 108] width 229 height 49
drag, startPoint x: 550, startPoint y: 114, endPoint x: 516, endPoint y: 109, distance: 34.4
click at [551, 115] on p "Best option for growing products that want to scale fast. Affordable for everyo…" at bounding box center [607, 108] width 229 height 49
drag, startPoint x: 492, startPoint y: 106, endPoint x: 611, endPoint y: 118, distance: 119.6
click at [611, 118] on li "Startup Best option for growing products that want to scale fast. Affordable fo…" at bounding box center [607, 316] width 271 height 627
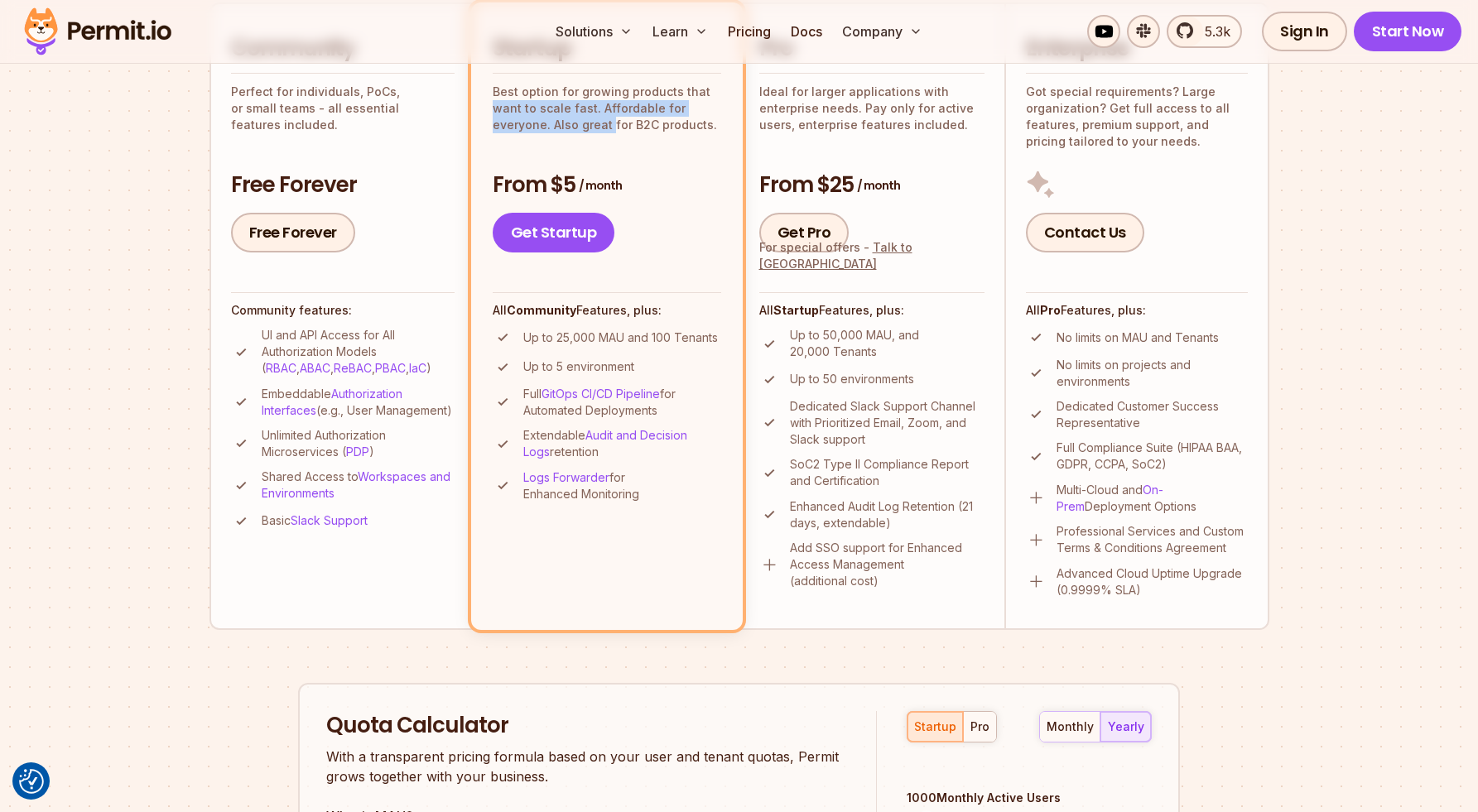
click at [611, 118] on p "Best option for growing products that want to scale fast. Affordable for everyo…" at bounding box center [607, 108] width 229 height 49
click at [669, 116] on p "Best option for growing products that want to scale fast. Affordable for everyo…" at bounding box center [607, 108] width 229 height 49
drag, startPoint x: 581, startPoint y: 106, endPoint x: 638, endPoint y: 116, distance: 57.9
click at [619, 112] on p "Best option for growing products that want to scale fast. Affordable for everyo…" at bounding box center [607, 108] width 229 height 49
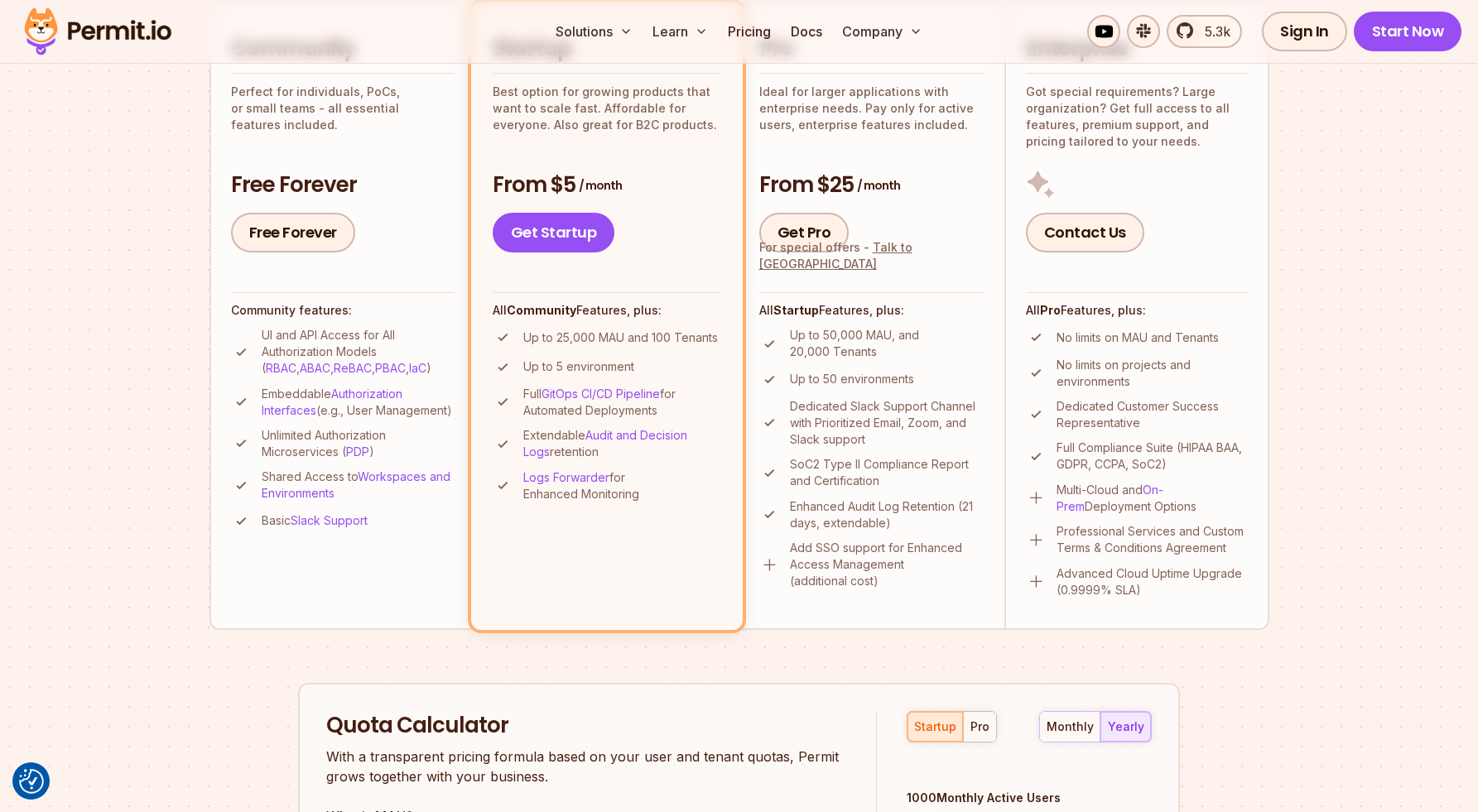
click at [638, 116] on p "Best option for growing products that want to scale fast. Affordable for everyo…" at bounding box center [607, 108] width 229 height 49
drag, startPoint x: 594, startPoint y: 116, endPoint x: 649, endPoint y: 122, distance: 55.3
click at [640, 122] on p "Best option for growing products that want to scale fast. Affordable for everyo…" at bounding box center [607, 108] width 229 height 49
click at [658, 124] on p "Best option for growing products that want to scale fast. Affordable for everyo…" at bounding box center [607, 108] width 229 height 49
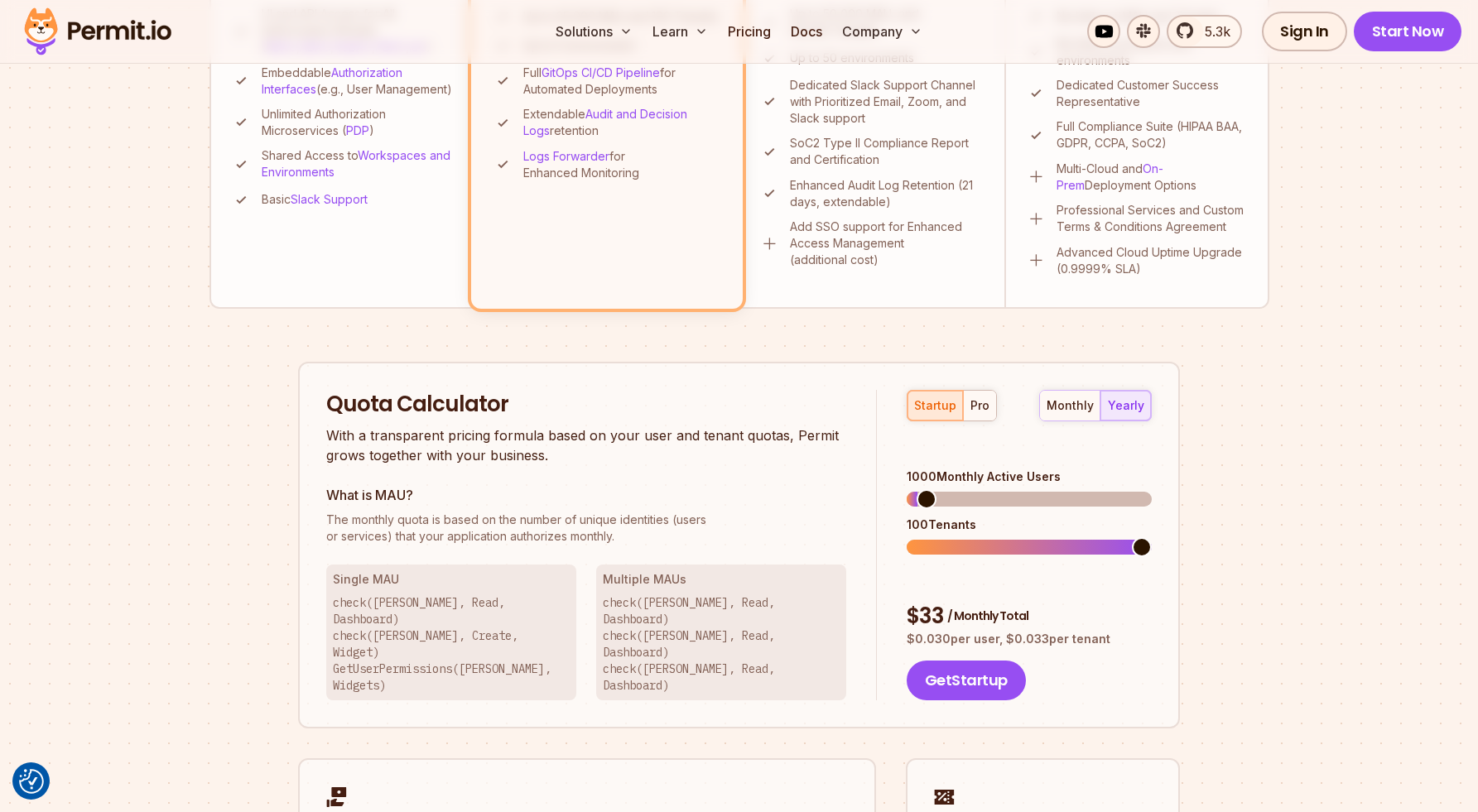
scroll to position [815, 0]
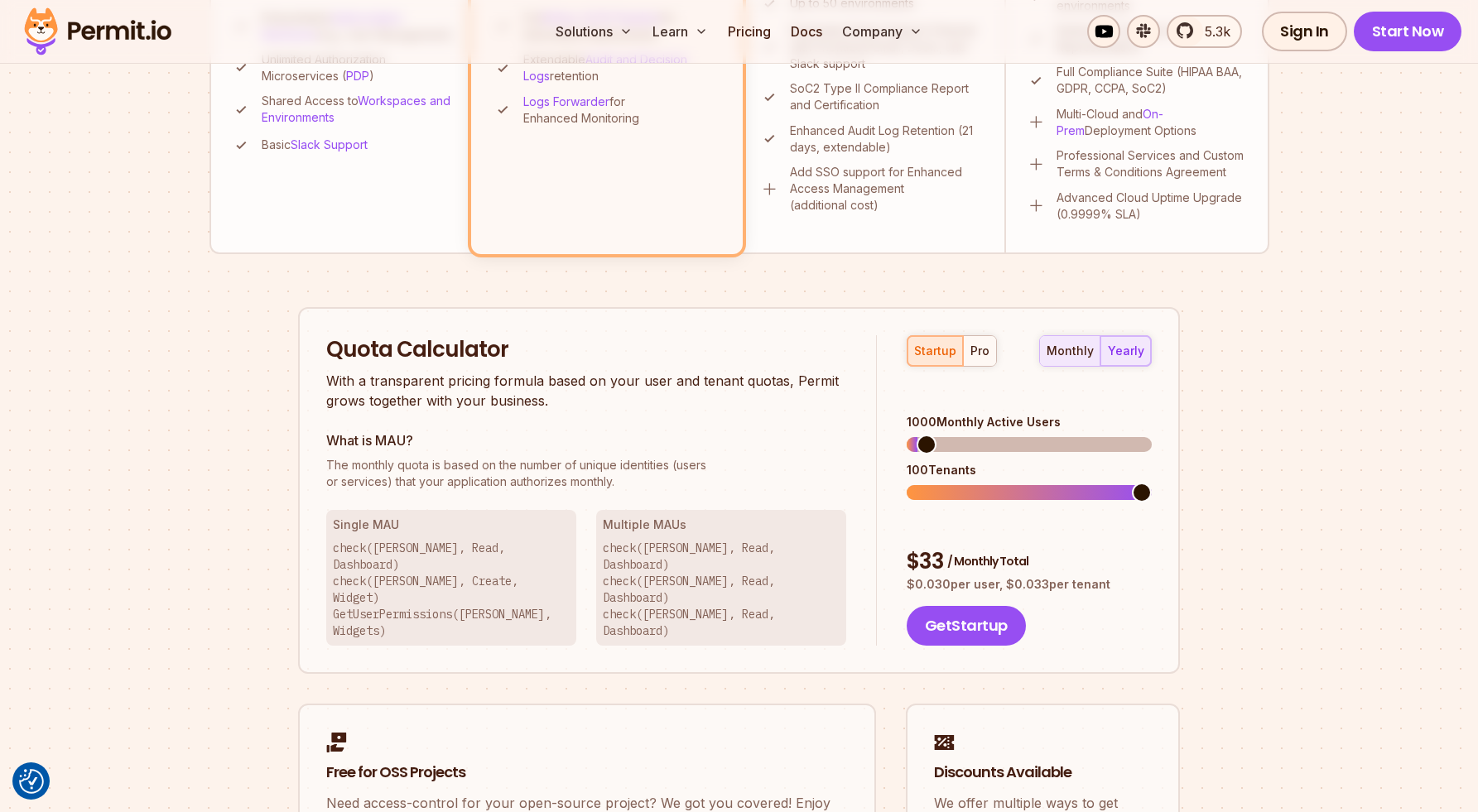
click at [1080, 359] on div "monthly" at bounding box center [1070, 351] width 47 height 16
click at [1111, 354] on div "yearly" at bounding box center [1126, 351] width 37 height 16
click at [955, 347] on div "startup pro" at bounding box center [952, 351] width 90 height 31
click at [974, 349] on div "pro" at bounding box center [981, 351] width 19 height 16
click at [937, 348] on div "startup" at bounding box center [935, 351] width 43 height 16
